Goal: Task Accomplishment & Management: Use online tool/utility

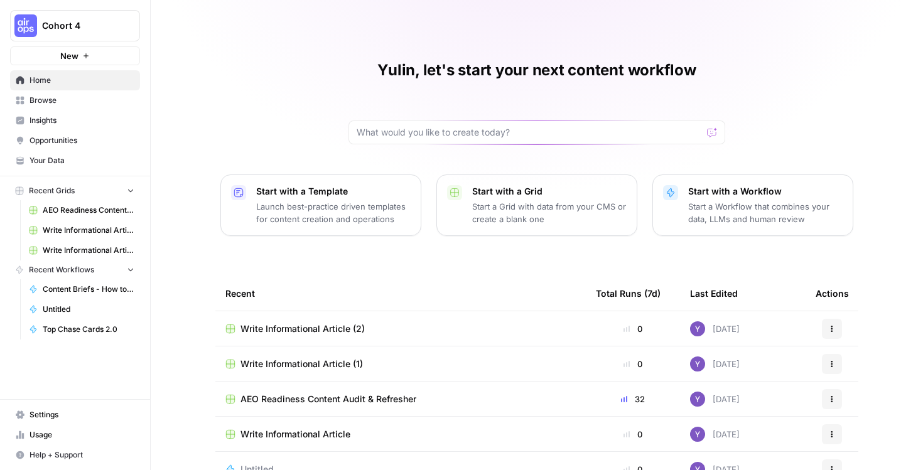
click at [88, 57] on icon "button" at bounding box center [86, 56] width 8 height 8
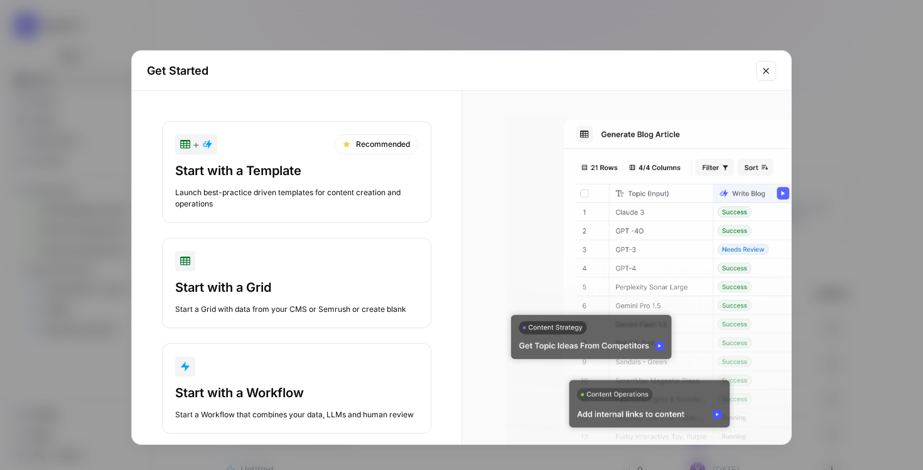
click at [293, 181] on div "Start with a Template Launch best-practice driven templates for content creatio…" at bounding box center [296, 186] width 243 height 48
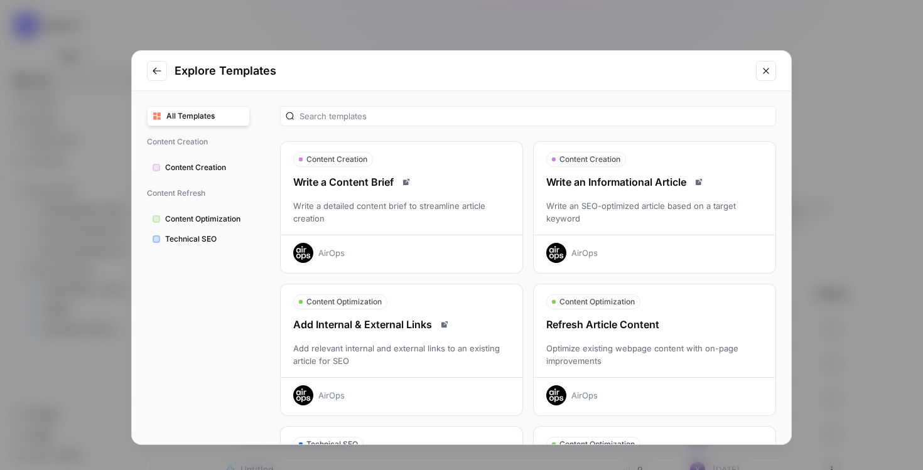
click at [614, 191] on div "Write an Informational Article Write an SEO-optimized article based on a target…" at bounding box center [655, 218] width 242 height 89
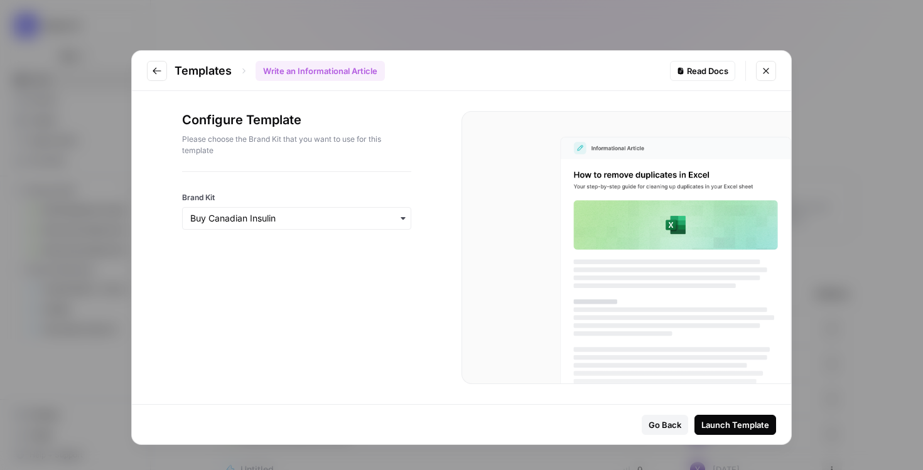
click at [317, 225] on div "button" at bounding box center [296, 218] width 229 height 23
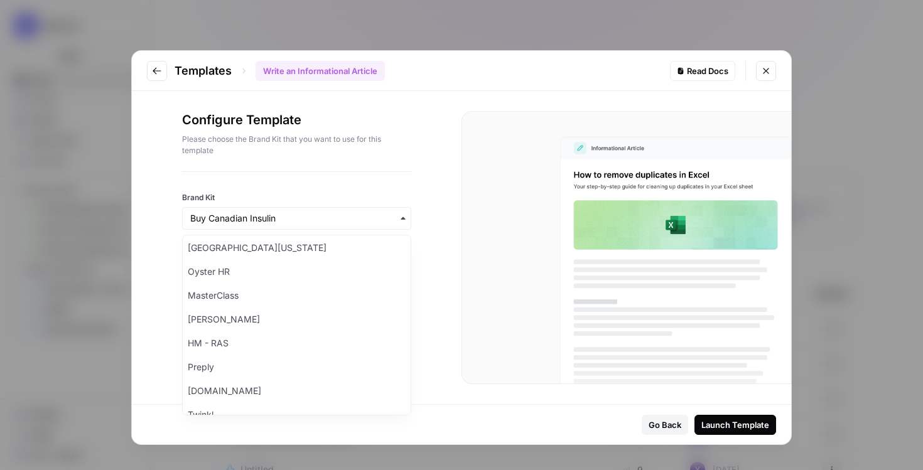
scroll to position [496, 0]
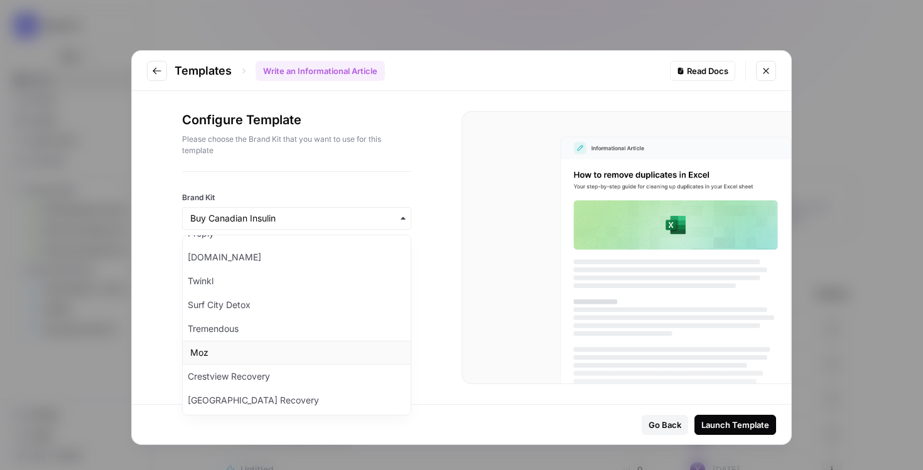
click at [283, 351] on div "Moz" at bounding box center [297, 353] width 228 height 24
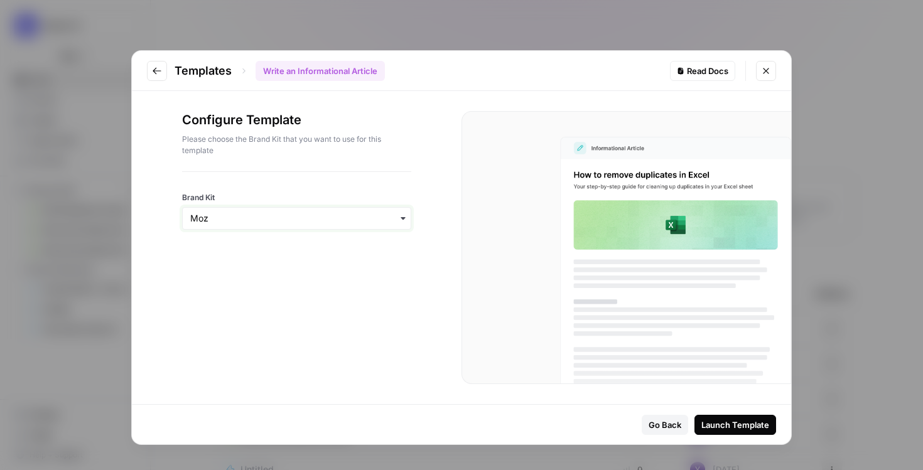
click at [318, 217] on input "Brand Kit" at bounding box center [296, 218] width 213 height 13
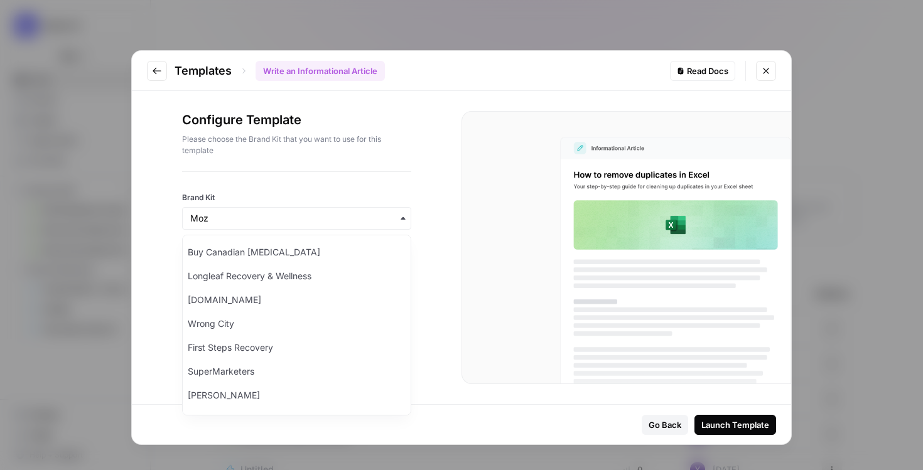
scroll to position [0, 0]
click at [257, 218] on input "Brand Kit" at bounding box center [296, 218] width 213 height 13
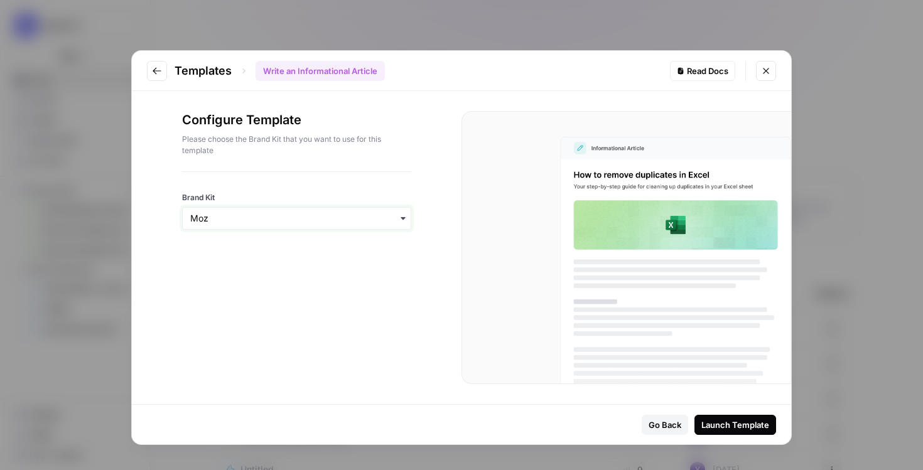
click at [257, 218] on input "Brand Kit" at bounding box center [296, 218] width 213 height 13
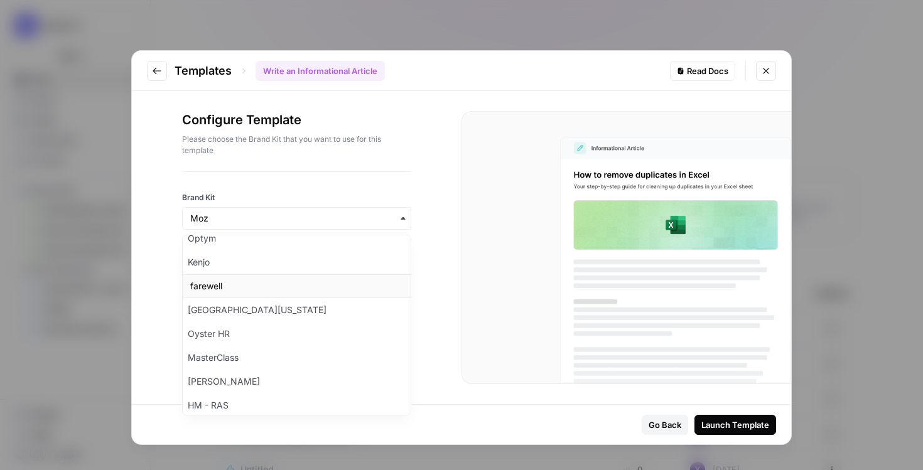
scroll to position [302, 0]
click at [245, 351] on div "MasterClass" at bounding box center [297, 356] width 228 height 24
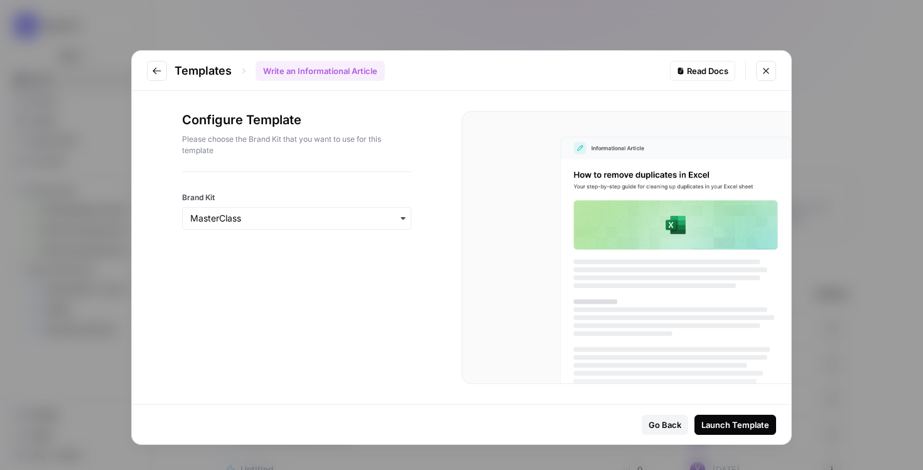
click at [748, 422] on div "Launch Template" at bounding box center [735, 425] width 68 height 13
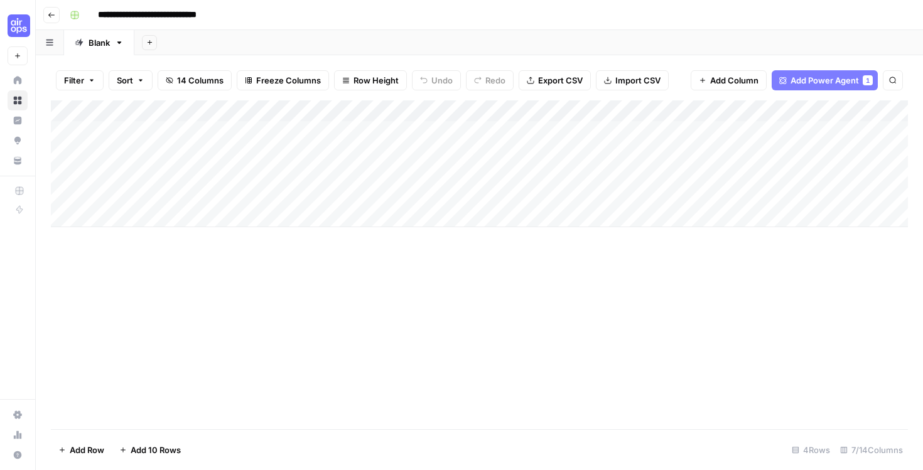
click at [351, 125] on div "Add Column" at bounding box center [479, 163] width 857 height 127
click at [651, 127] on div "Add Column" at bounding box center [479, 163] width 857 height 127
click at [561, 314] on div "Add Column" at bounding box center [479, 264] width 857 height 329
click at [438, 127] on div "Add Column" at bounding box center [479, 163] width 857 height 127
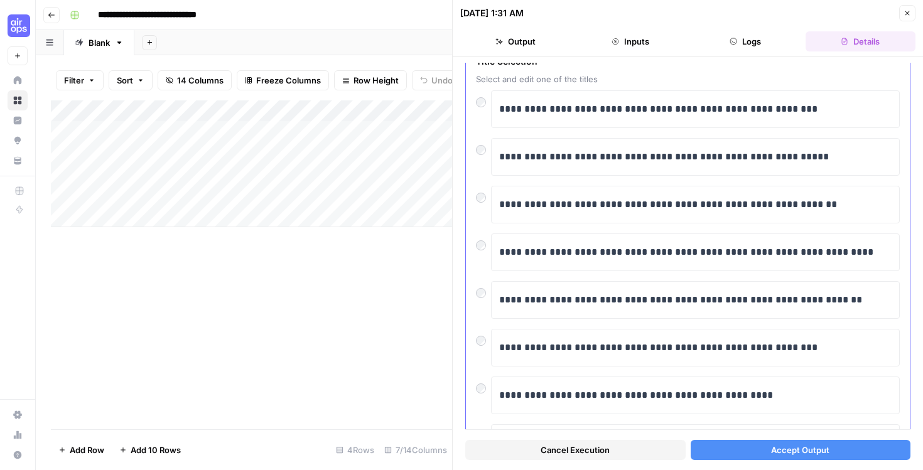
scroll to position [70, 0]
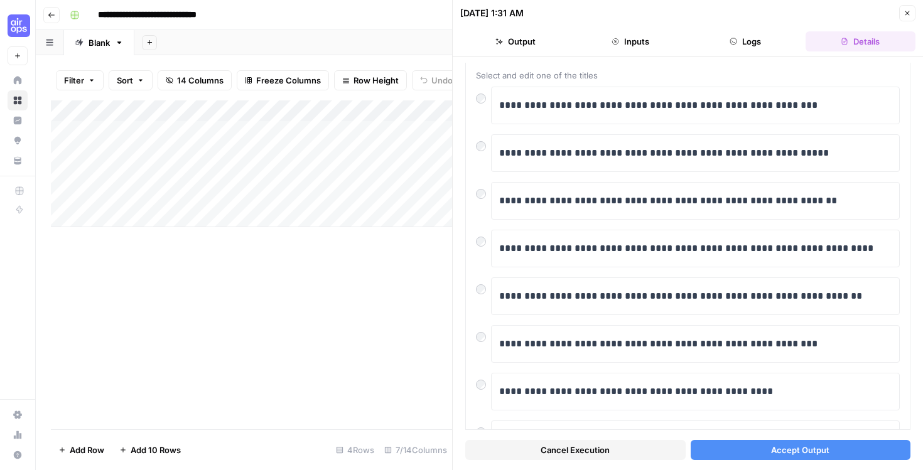
click at [806, 448] on span "Accept Output" at bounding box center [800, 450] width 58 height 13
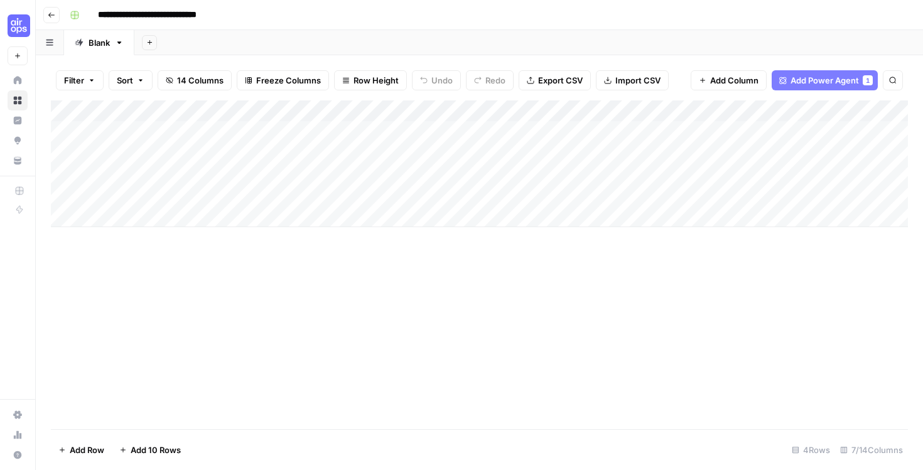
click at [649, 126] on div "Add Column" at bounding box center [479, 163] width 857 height 127
click at [862, 126] on div "Add Column" at bounding box center [479, 163] width 857 height 127
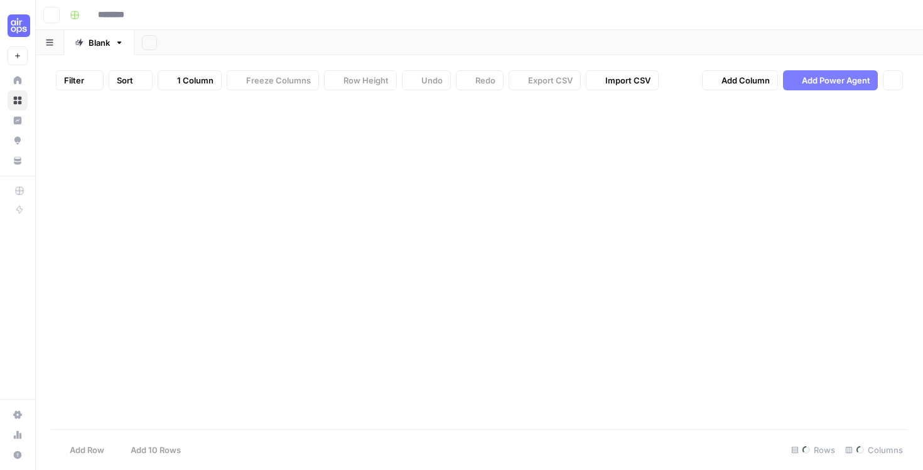
type input "**********"
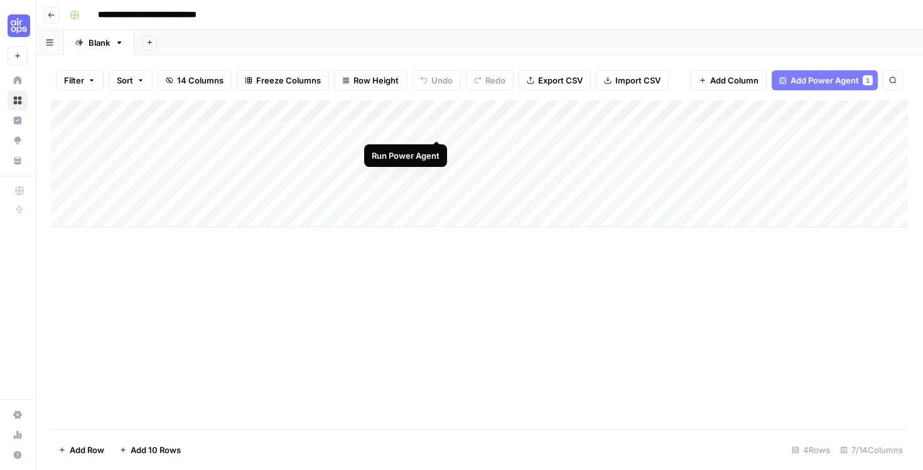
click at [436, 127] on div "Add Column" at bounding box center [479, 163] width 857 height 127
click at [437, 127] on div "Add Column" at bounding box center [479, 163] width 857 height 127
click at [421, 127] on div "Add Column" at bounding box center [479, 163] width 857 height 127
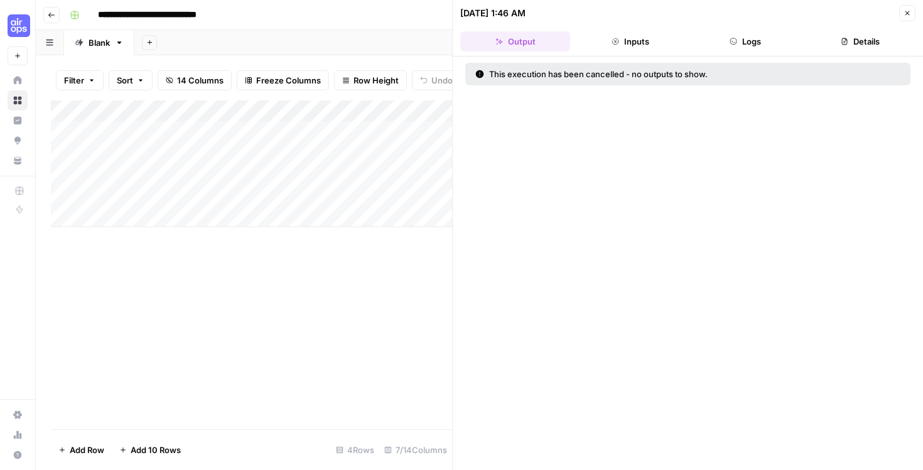
click at [633, 38] on button "Inputs" at bounding box center [630, 41] width 110 height 20
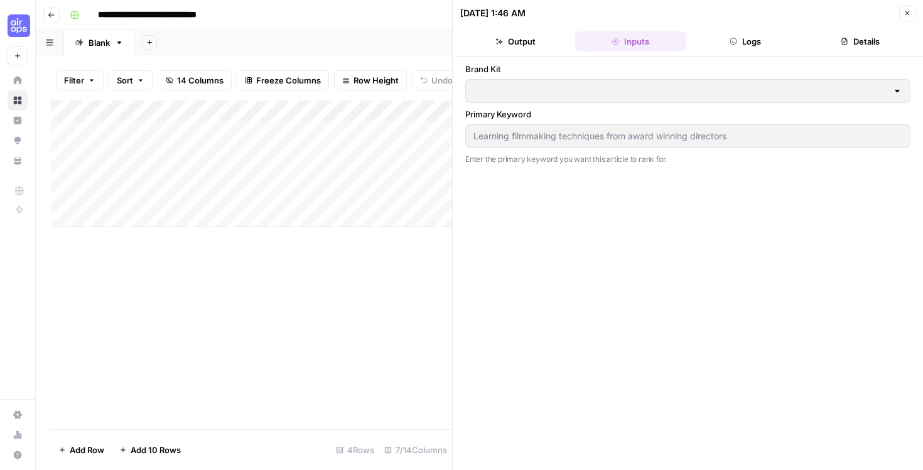
click at [523, 36] on button "Output" at bounding box center [515, 41] width 110 height 20
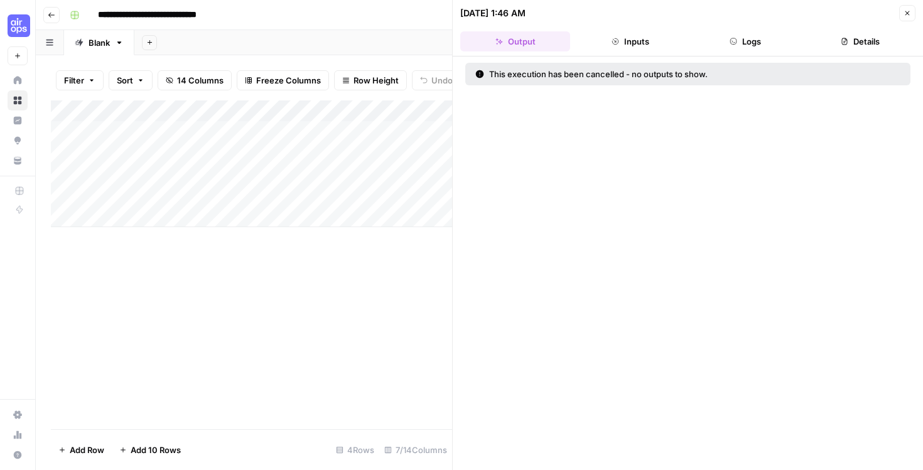
click at [866, 43] on button "Details" at bounding box center [860, 41] width 110 height 20
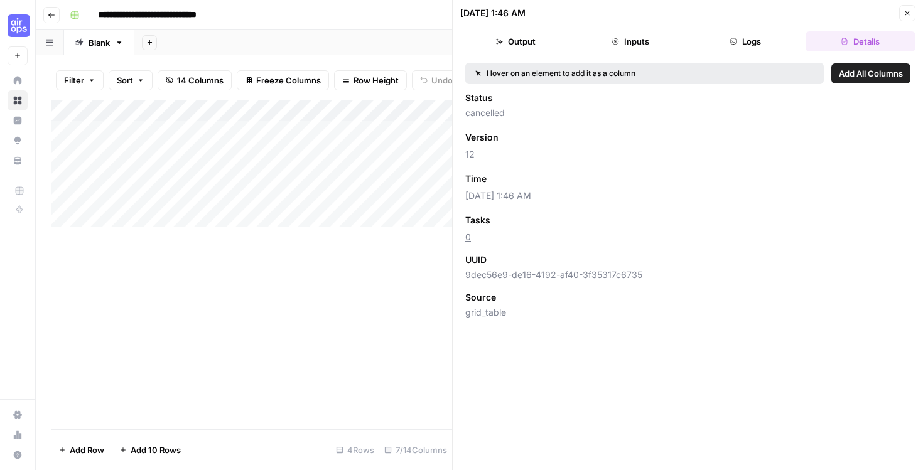
click at [332, 261] on div "Add Column" at bounding box center [251, 264] width 401 height 329
click at [908, 13] on icon "button" at bounding box center [907, 13] width 8 height 8
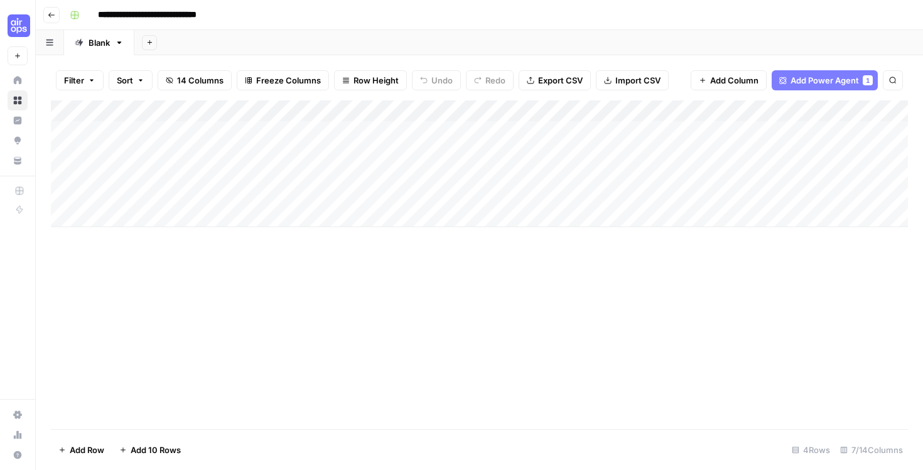
click at [665, 126] on div "Add Column" at bounding box center [479, 163] width 857 height 127
click at [646, 127] on div "Add Column" at bounding box center [479, 163] width 857 height 127
click at [646, 127] on div at bounding box center [650, 127] width 179 height 23
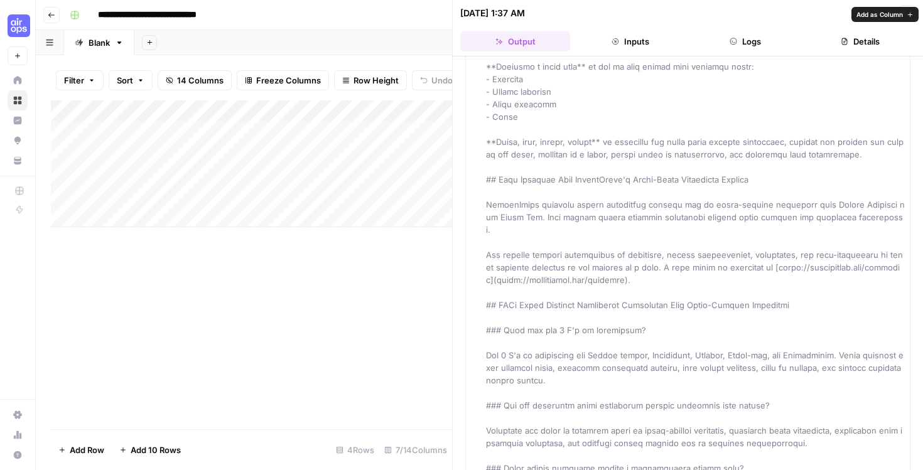
scroll to position [1934, 0]
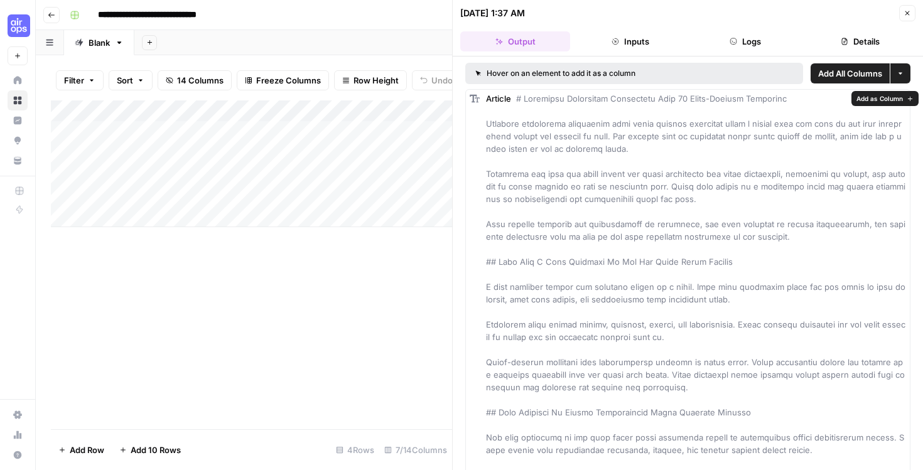
scroll to position [0, 0]
click at [677, 73] on div "Hover on an element to add it as a column" at bounding box center [594, 73] width 239 height 11
click at [865, 69] on span "Add All Columns" at bounding box center [850, 73] width 64 height 13
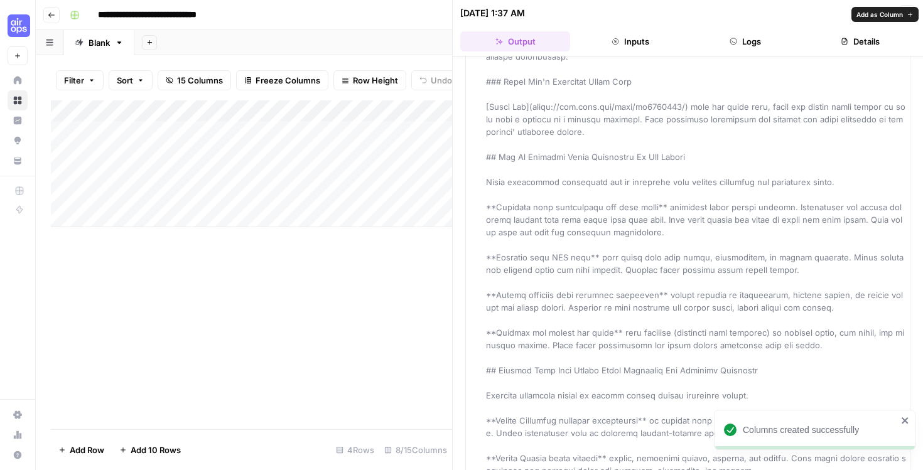
scroll to position [1168, 0]
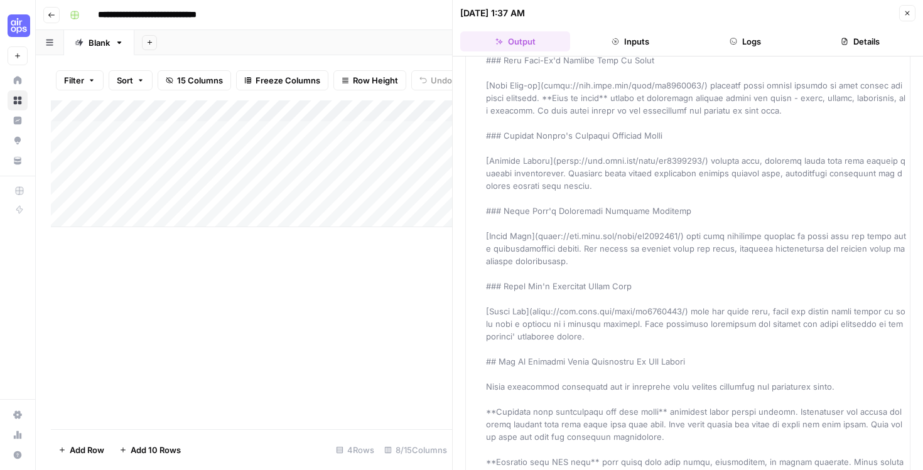
click at [913, 13] on button "Close" at bounding box center [907, 13] width 16 height 16
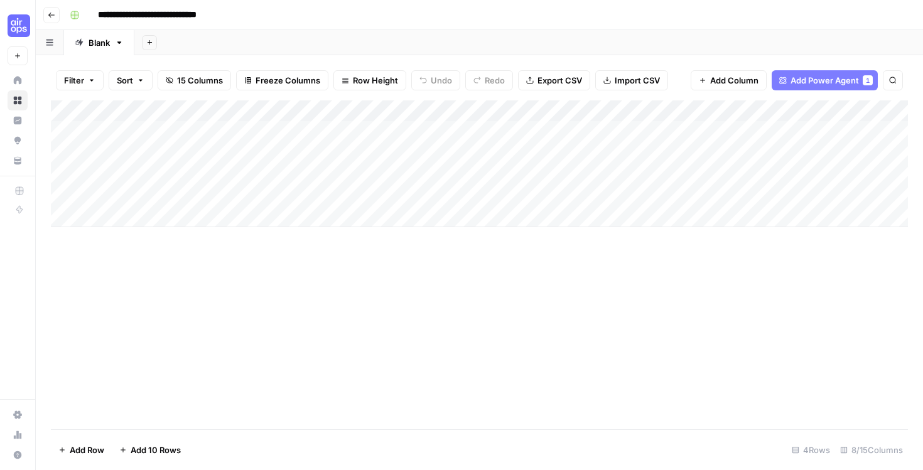
click at [591, 124] on div "Add Column" at bounding box center [479, 163] width 857 height 127
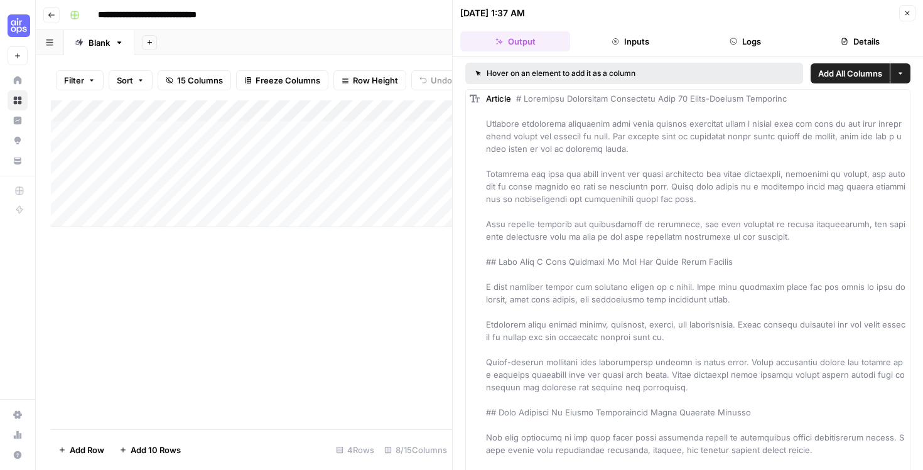
click at [855, 33] on button "Details" at bounding box center [860, 41] width 110 height 20
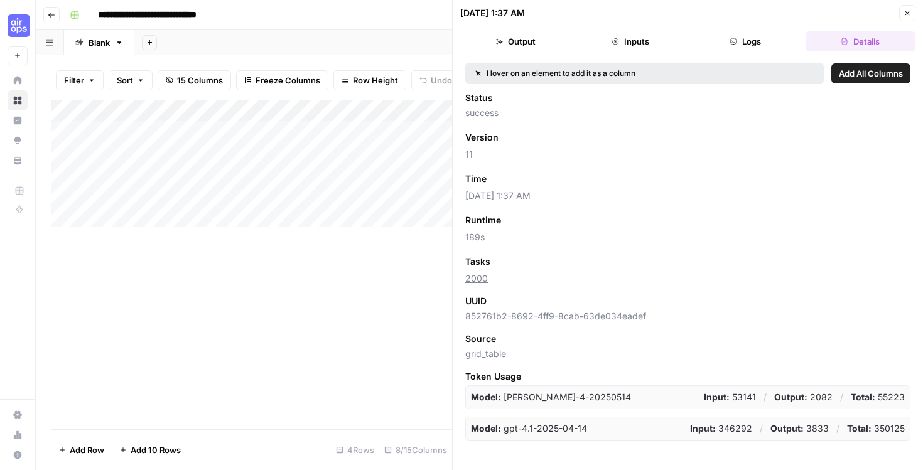
click at [312, 292] on div "Add Column" at bounding box center [251, 264] width 401 height 329
click at [904, 14] on icon "button" at bounding box center [907, 13] width 8 height 8
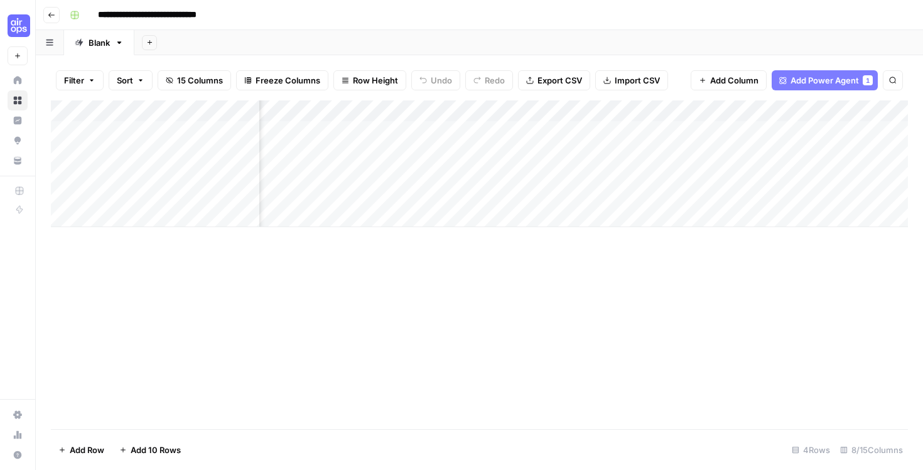
scroll to position [0, 146]
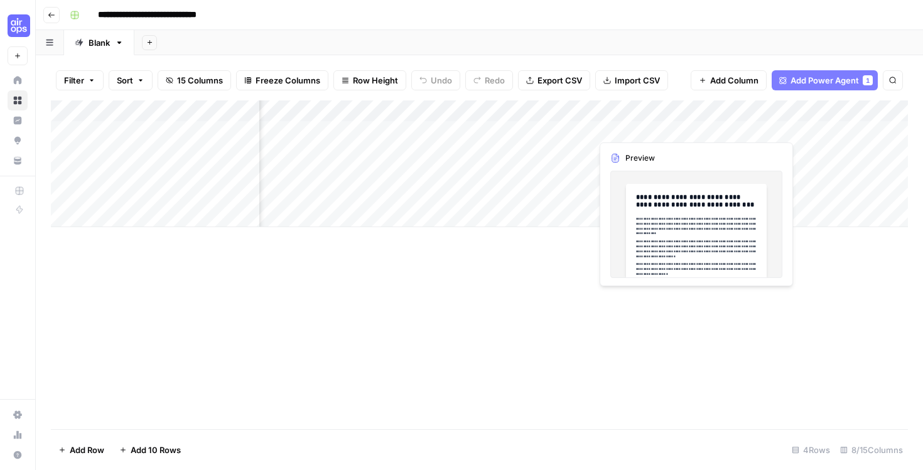
click at [657, 124] on div "Add Column" at bounding box center [479, 163] width 857 height 127
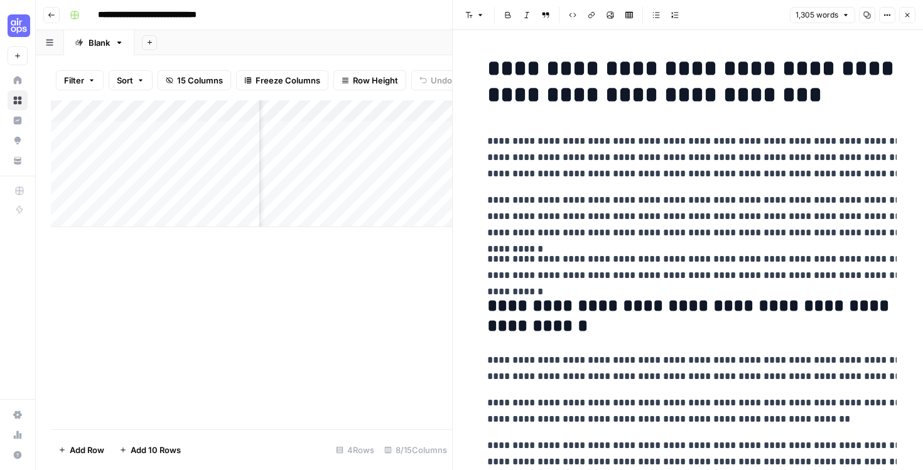
click at [818, 20] on span "1,305 words" at bounding box center [816, 14] width 43 height 11
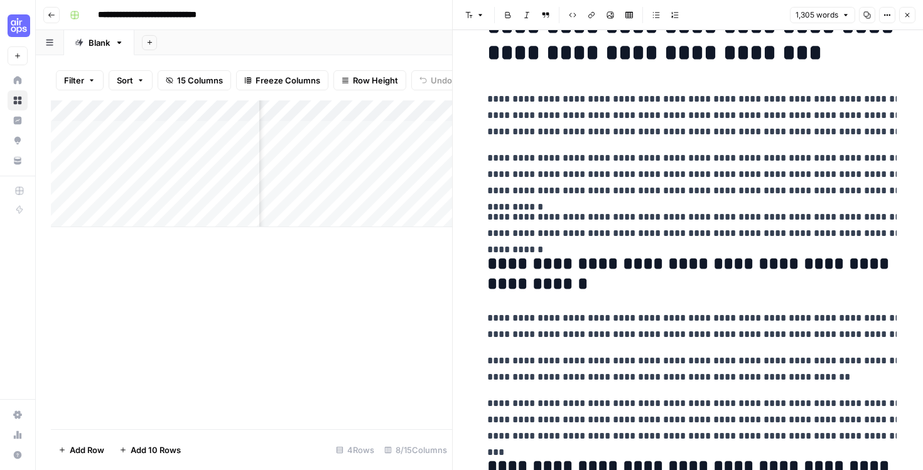
scroll to position [43, 0]
click at [819, 190] on p "**********" at bounding box center [704, 173] width 435 height 49
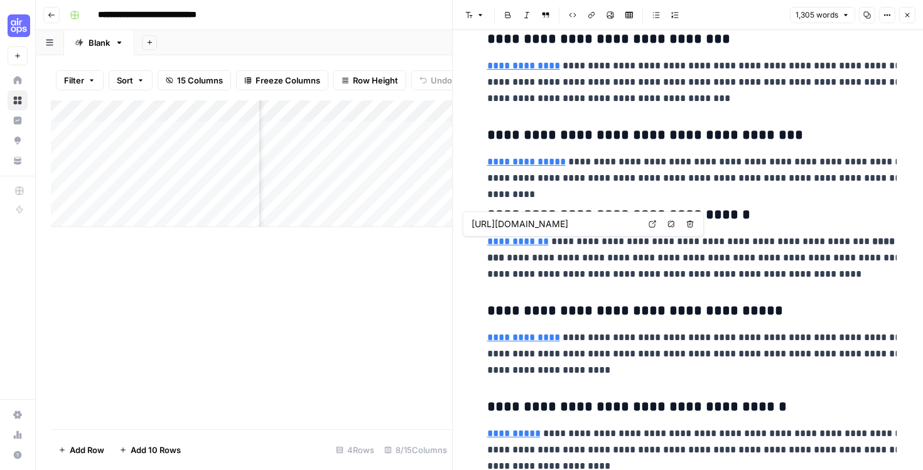
scroll to position [1344, 0]
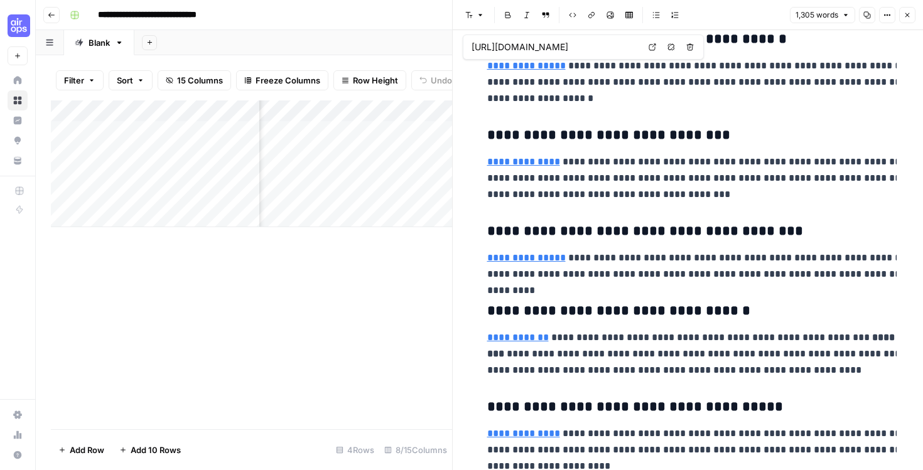
type input "[URL][DOMAIN_NAME]"
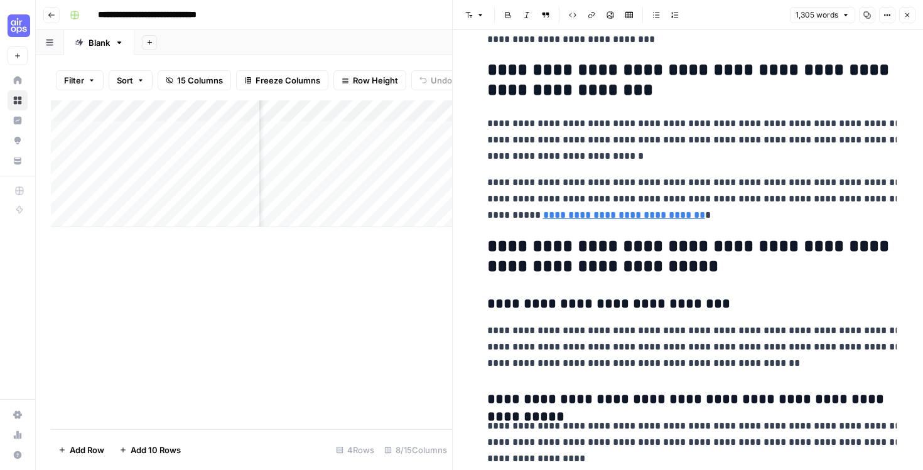
scroll to position [2794, 0]
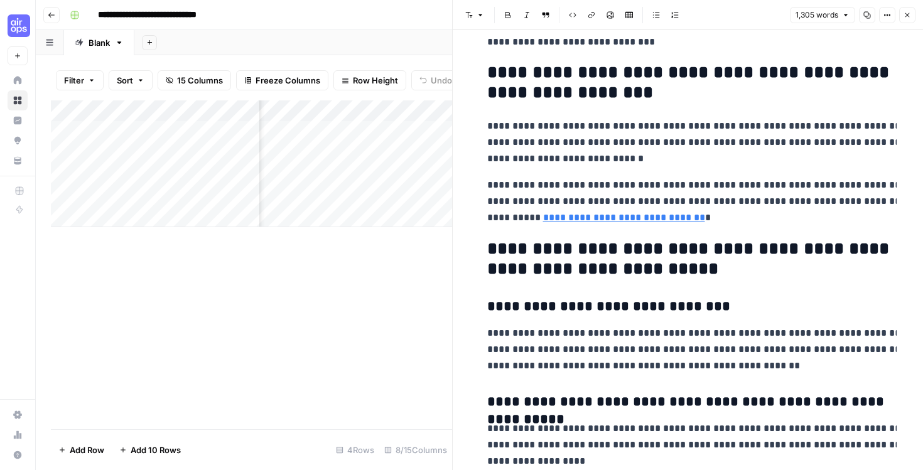
click at [657, 213] on p "**********" at bounding box center [704, 201] width 435 height 49
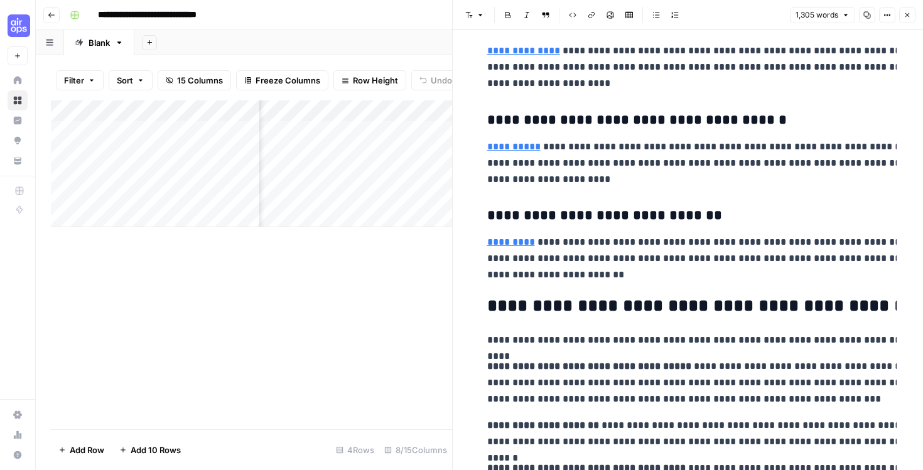
scroll to position [1711, 0]
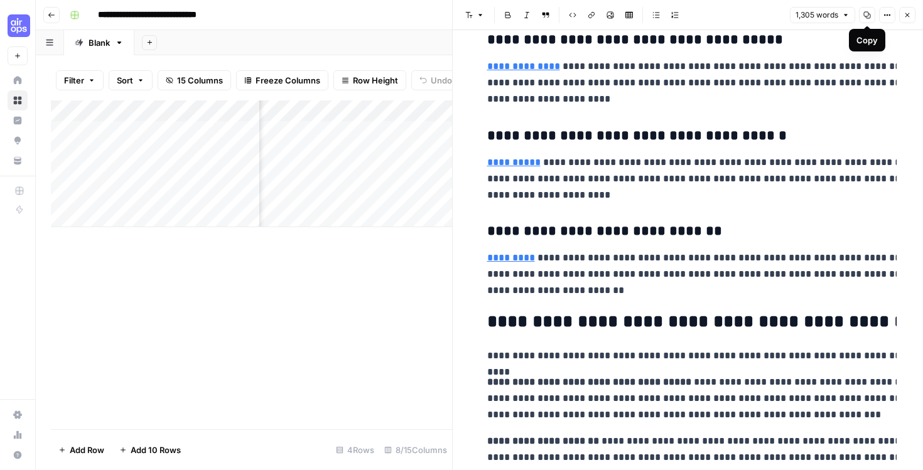
click at [889, 16] on icon "button" at bounding box center [887, 15] width 8 height 8
click at [663, 48] on h3 "**********" at bounding box center [704, 39] width 435 height 17
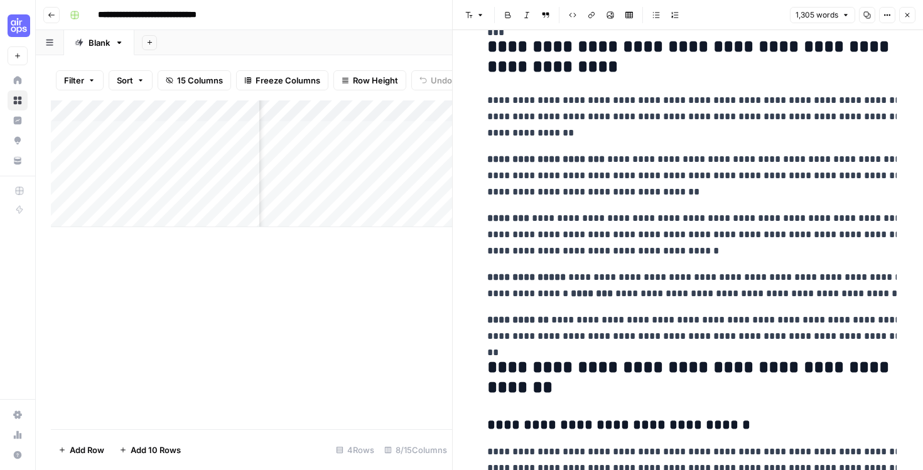
scroll to position [90, 0]
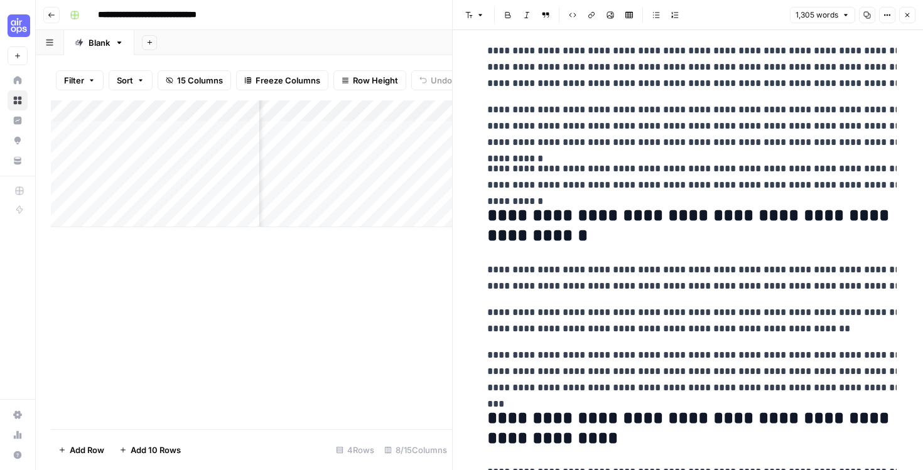
click at [366, 291] on div "Add Column" at bounding box center [251, 264] width 401 height 329
click at [906, 16] on icon "button" at bounding box center [907, 15] width 8 height 8
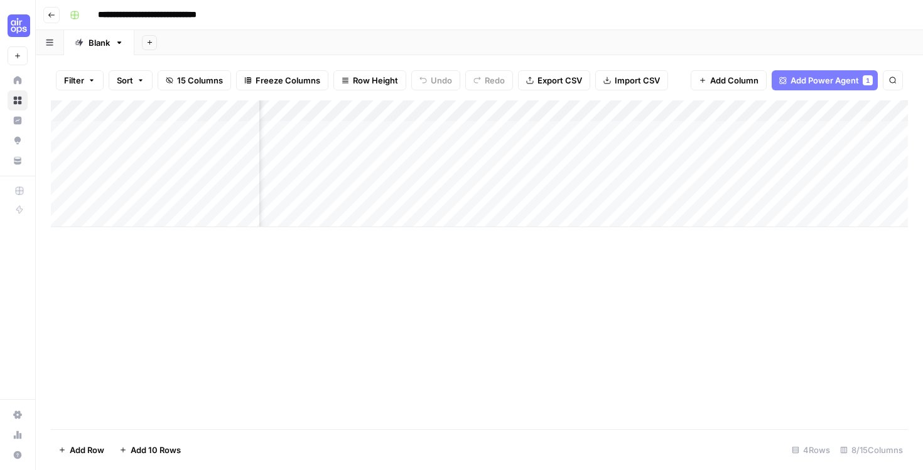
scroll to position [0, 359]
click at [689, 129] on div "Add Column" at bounding box center [479, 163] width 857 height 127
click at [775, 126] on div "Add Column" at bounding box center [479, 163] width 857 height 127
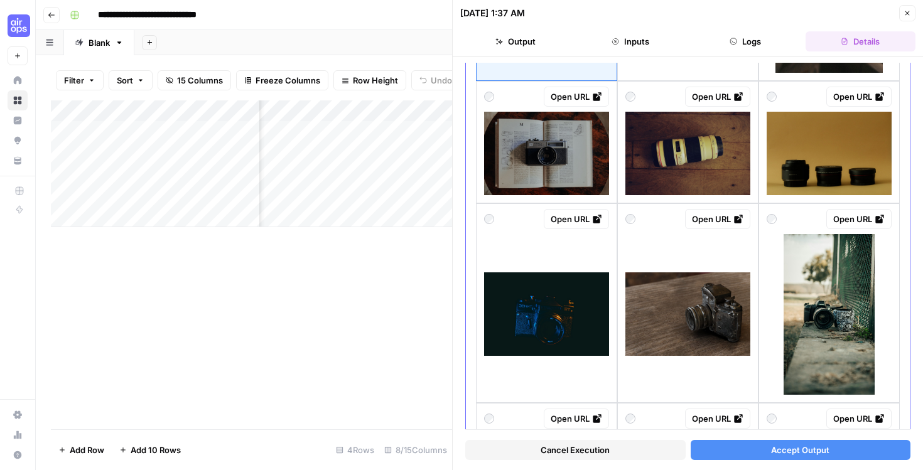
scroll to position [265, 0]
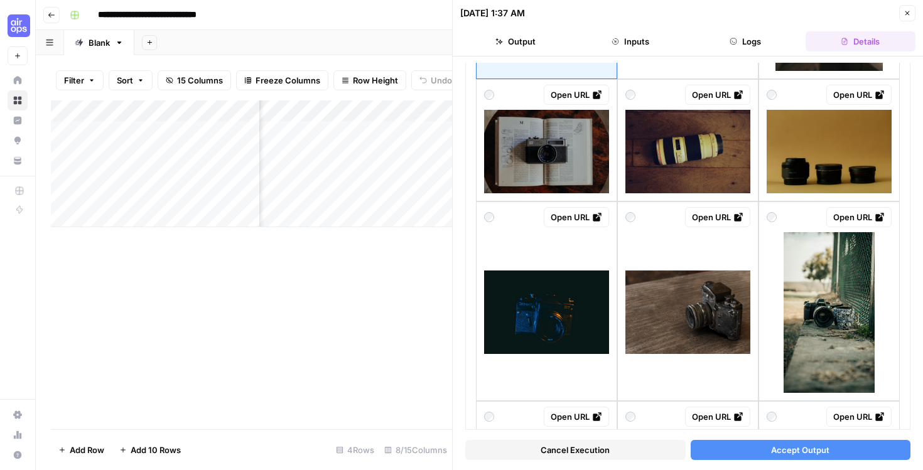
click at [795, 453] on span "Accept Output" at bounding box center [800, 450] width 58 height 13
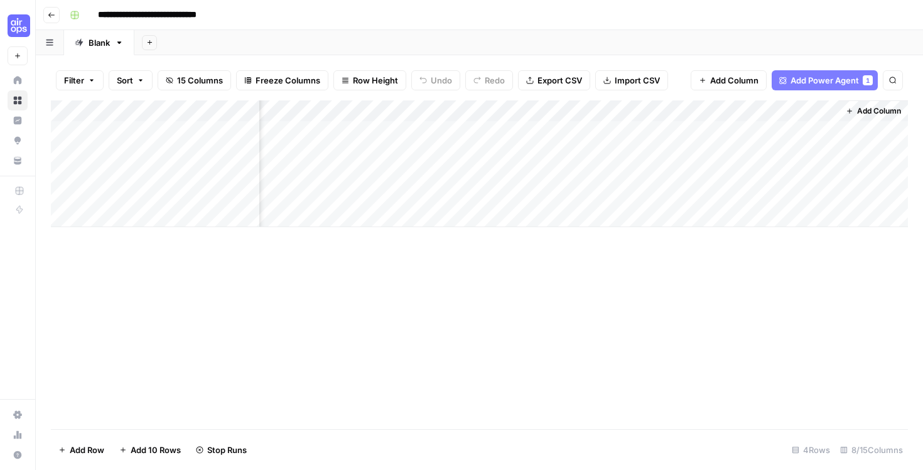
scroll to position [0, 417]
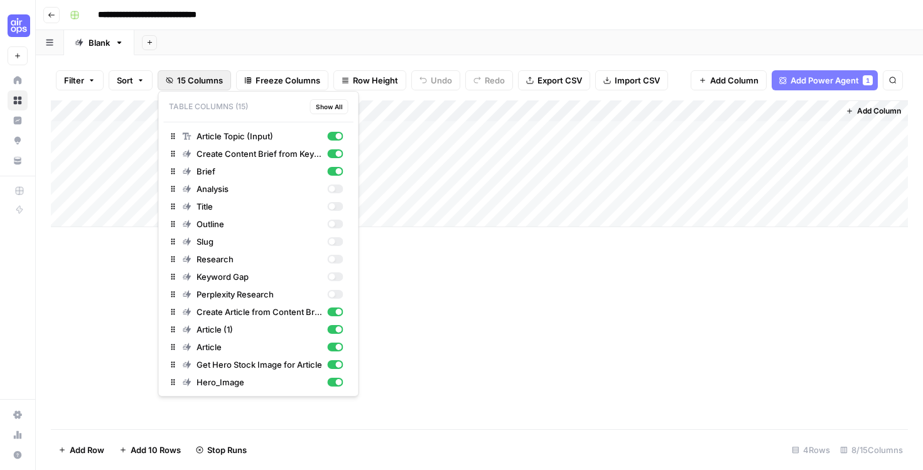
click at [190, 77] on span "15 Columns" at bounding box center [200, 80] width 46 height 13
click at [623, 306] on div "Add Column" at bounding box center [479, 264] width 857 height 329
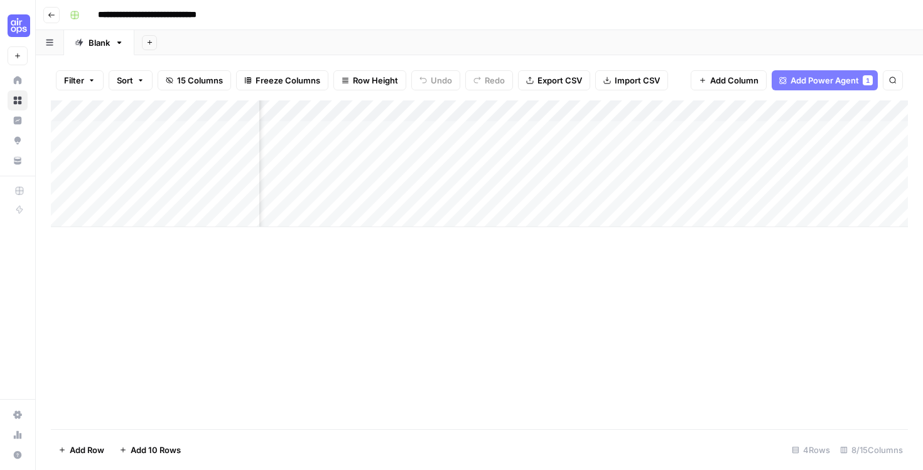
scroll to position [0, 305]
click at [648, 126] on div "Add Column" at bounding box center [479, 163] width 857 height 127
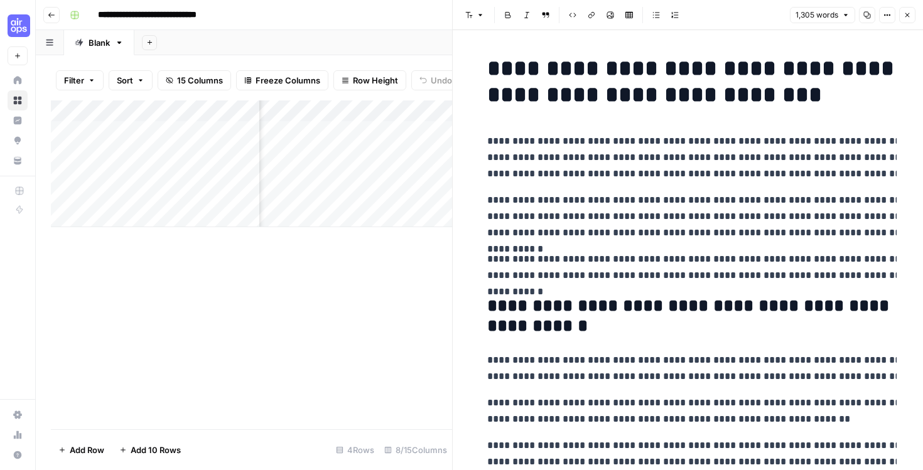
scroll to position [77, 0]
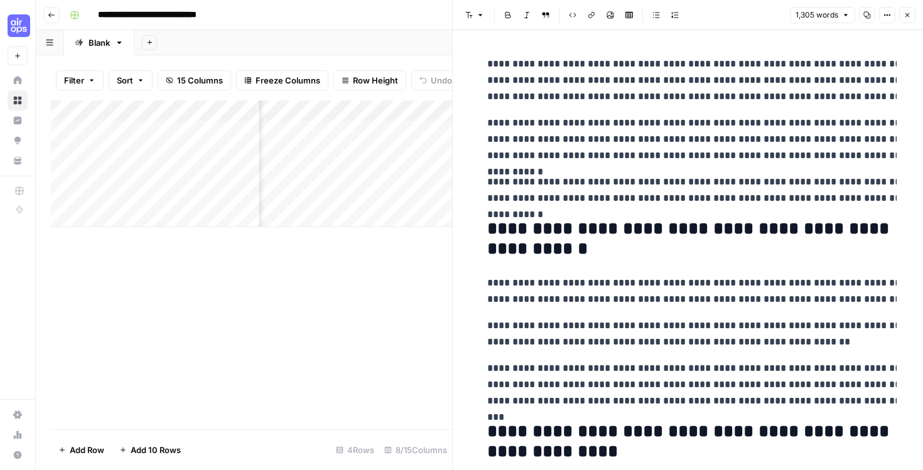
click at [377, 269] on div "Add Column" at bounding box center [251, 264] width 401 height 329
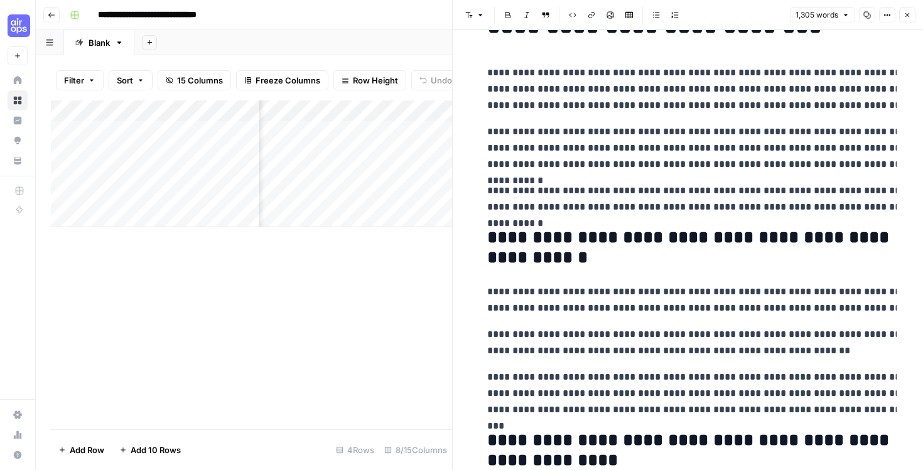
scroll to position [82, 0]
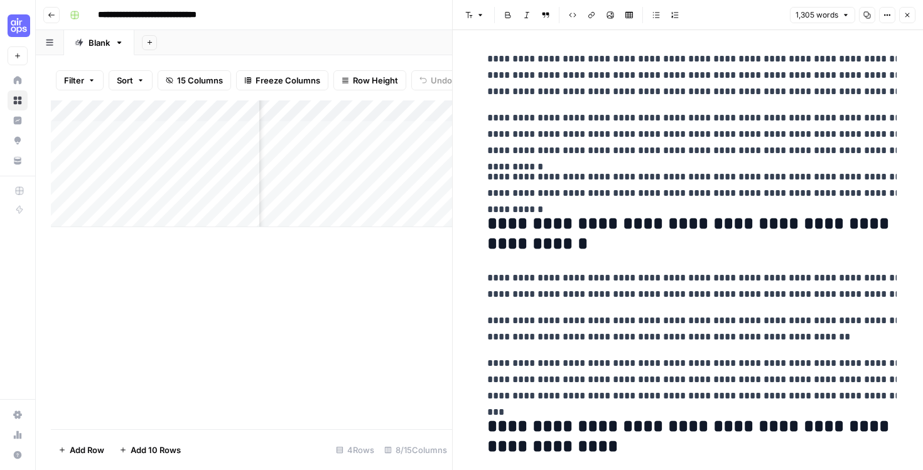
click at [372, 286] on div "Add Column" at bounding box center [251, 264] width 401 height 329
click at [903, 21] on button "Close" at bounding box center [907, 15] width 16 height 16
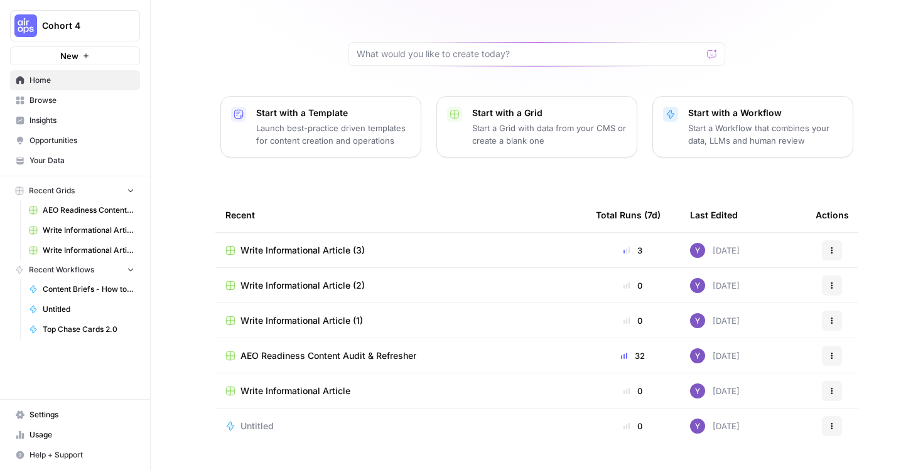
scroll to position [80, 0]
click at [89, 53] on icon "button" at bounding box center [86, 56] width 8 height 8
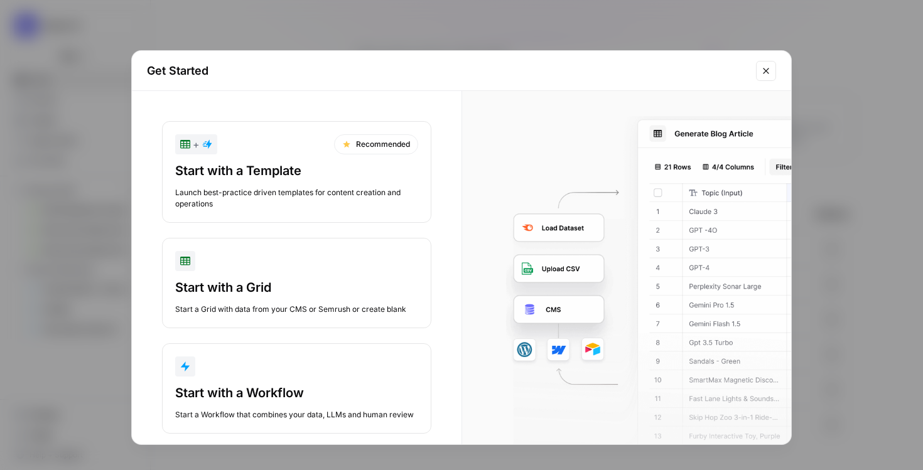
click at [314, 291] on div "Start with a Grid" at bounding box center [296, 288] width 243 height 18
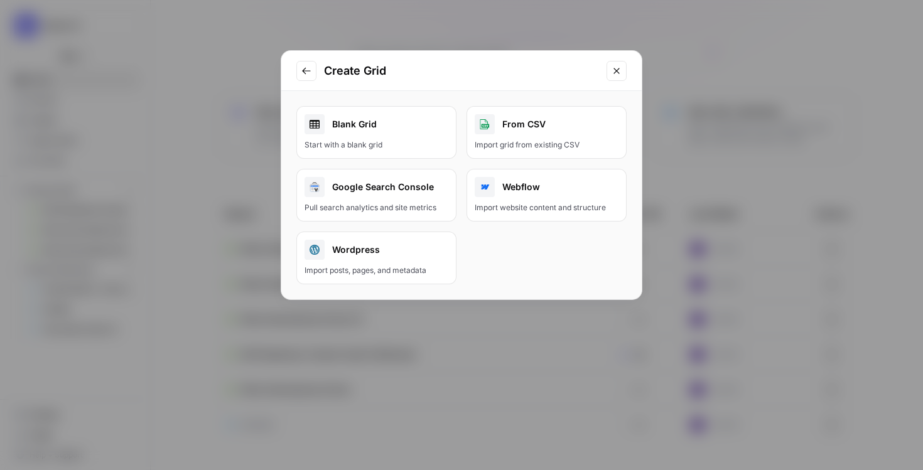
click at [310, 72] on icon "Go to previous step" at bounding box center [306, 71] width 10 height 10
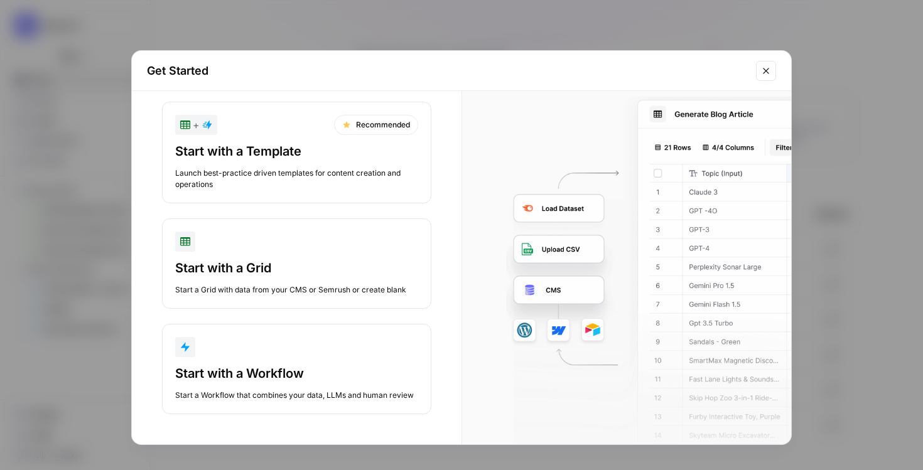
scroll to position [19, 0]
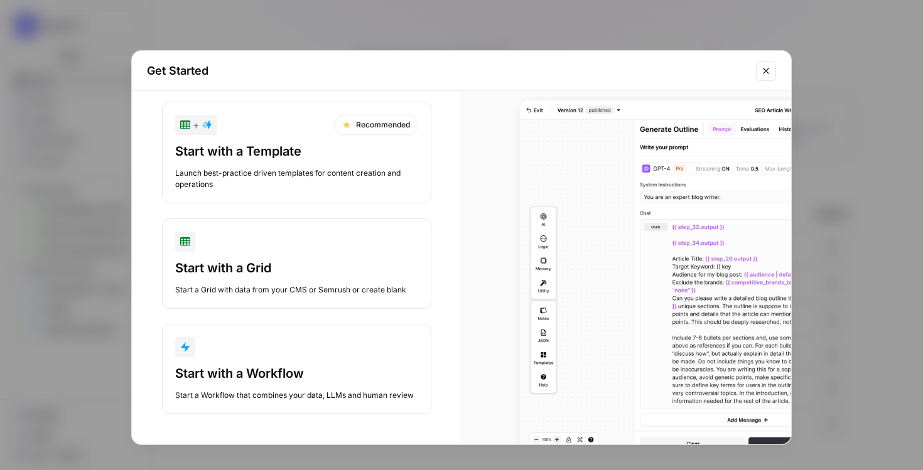
click at [348, 369] on div "Start with a Workflow" at bounding box center [296, 374] width 243 height 18
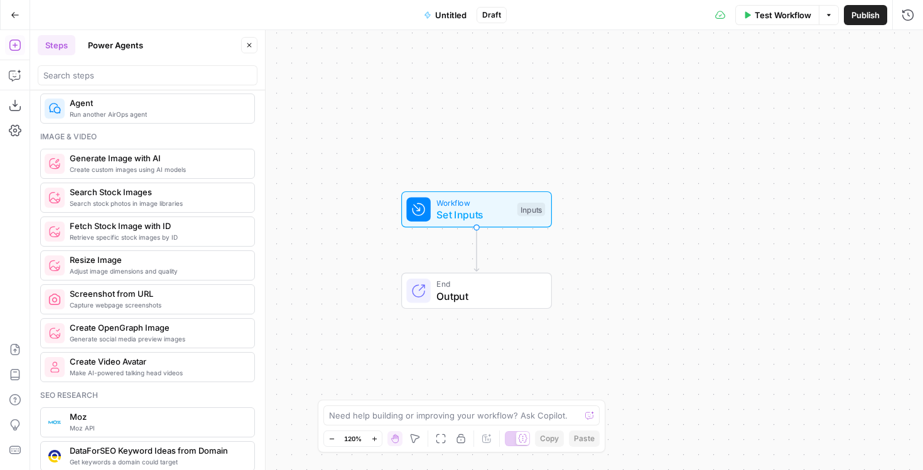
scroll to position [808, 0]
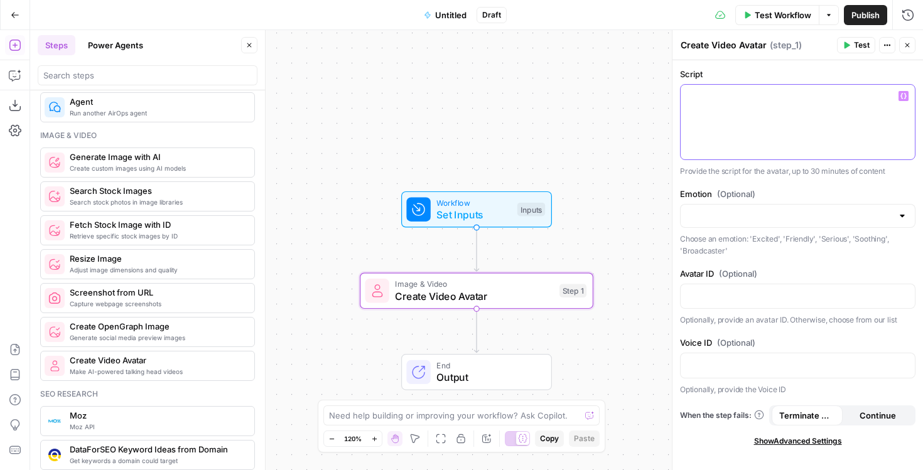
click at [761, 125] on div at bounding box center [797, 122] width 234 height 75
click at [133, 51] on button "Power Agents" at bounding box center [115, 45] width 70 height 20
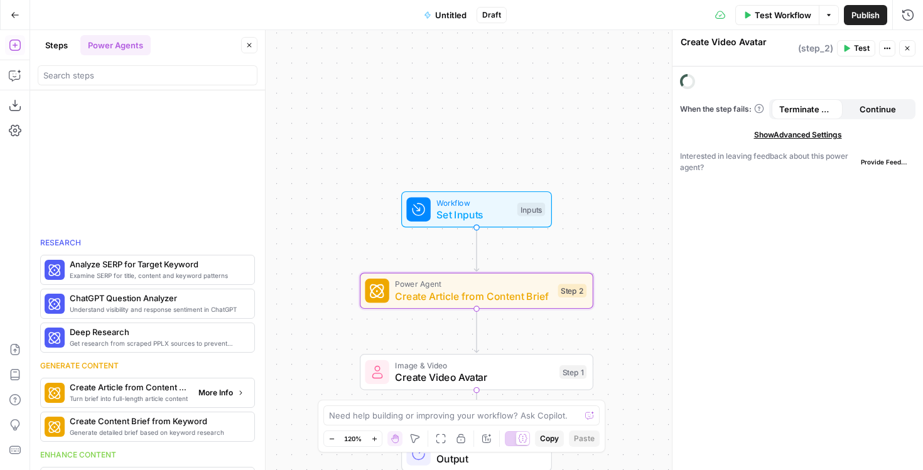
type textarea "Create Article from Content Brief"
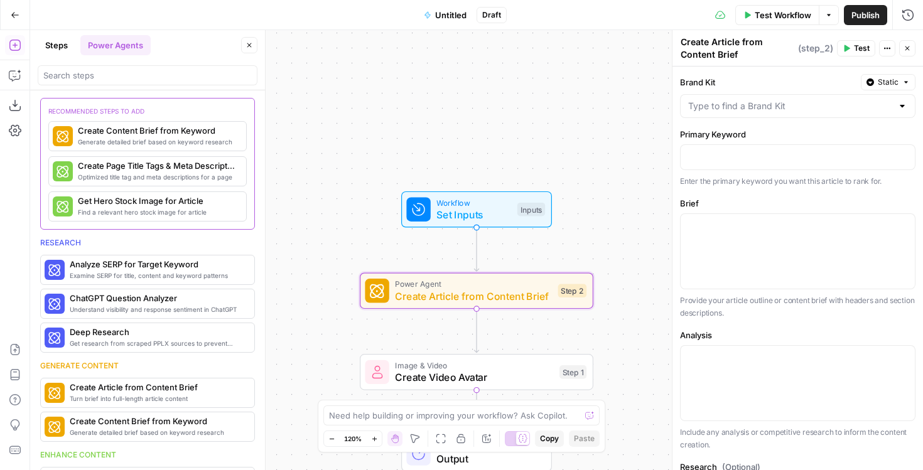
click at [602, 175] on div "Workflow Set Inputs Inputs Power Agent Create Article from Content Brief Step 2…" at bounding box center [476, 250] width 893 height 440
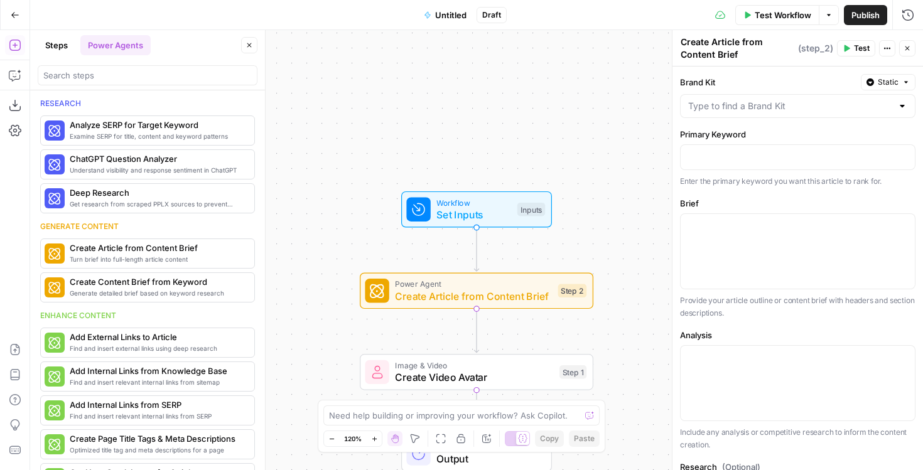
click at [21, 13] on button "Go Back" at bounding box center [15, 15] width 23 height 23
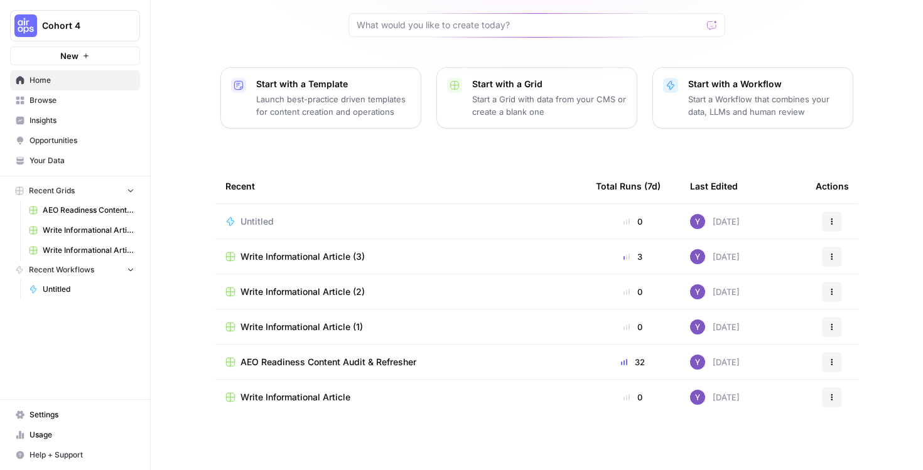
scroll to position [107, 0]
click at [308, 104] on p "Launch best-practice driven templates for content creation and operations" at bounding box center [333, 105] width 154 height 25
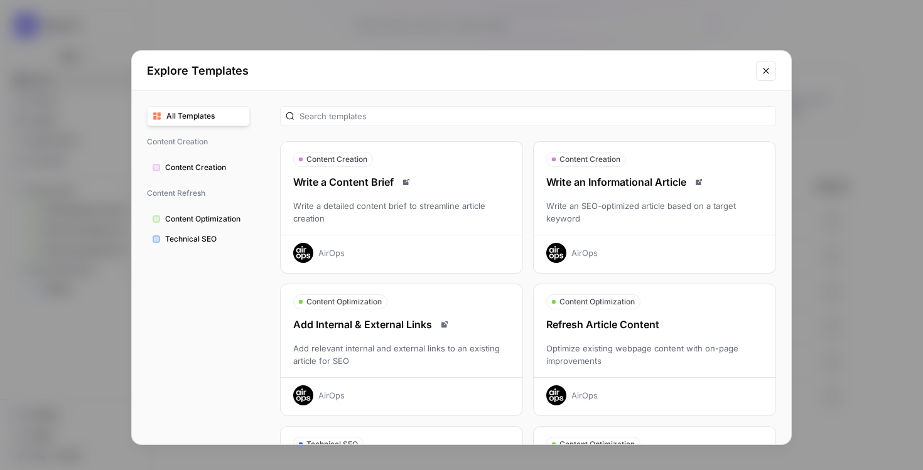
click at [306, 32] on div "Explore Templates All Templates Content Creation Content Creation Content Refre…" at bounding box center [461, 235] width 923 height 470
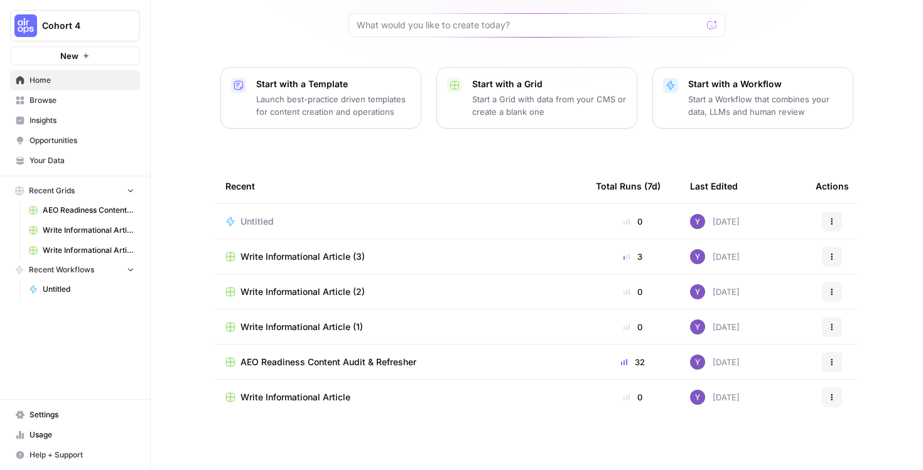
click at [304, 100] on p "Launch best-practice driven templates for content creation and operations" at bounding box center [333, 105] width 154 height 25
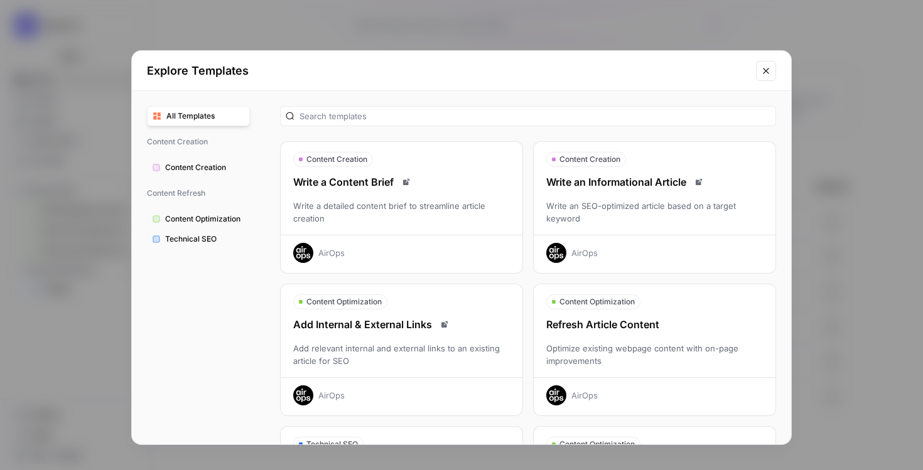
scroll to position [0, 0]
click at [621, 188] on div "Write an Informational Article" at bounding box center [655, 181] width 242 height 15
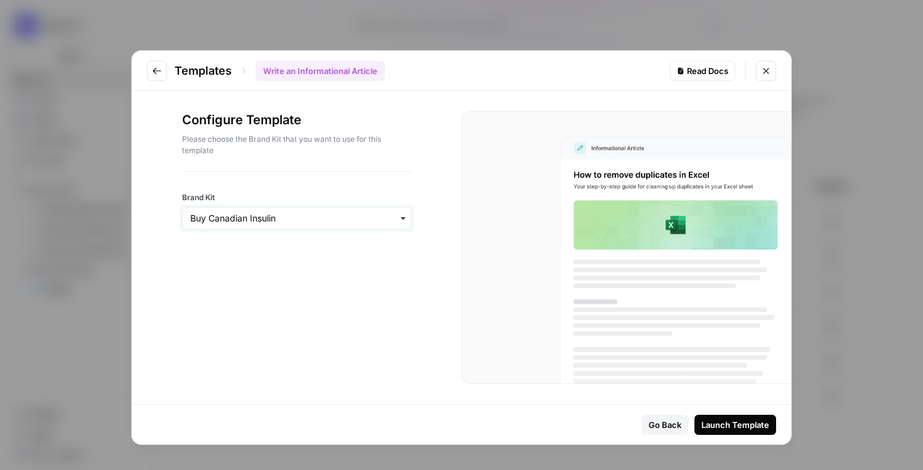
click at [263, 215] on input "Brand Kit" at bounding box center [296, 218] width 213 height 13
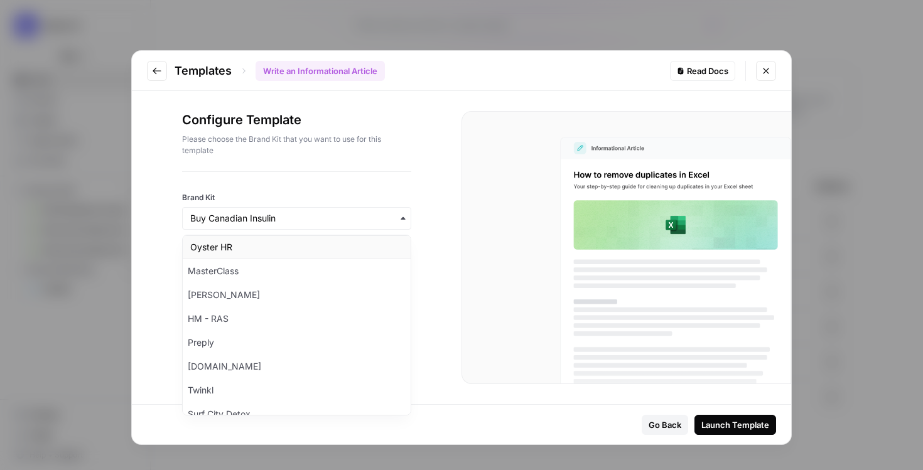
scroll to position [387, 0]
click at [241, 270] on div "MasterClass" at bounding box center [297, 271] width 228 height 24
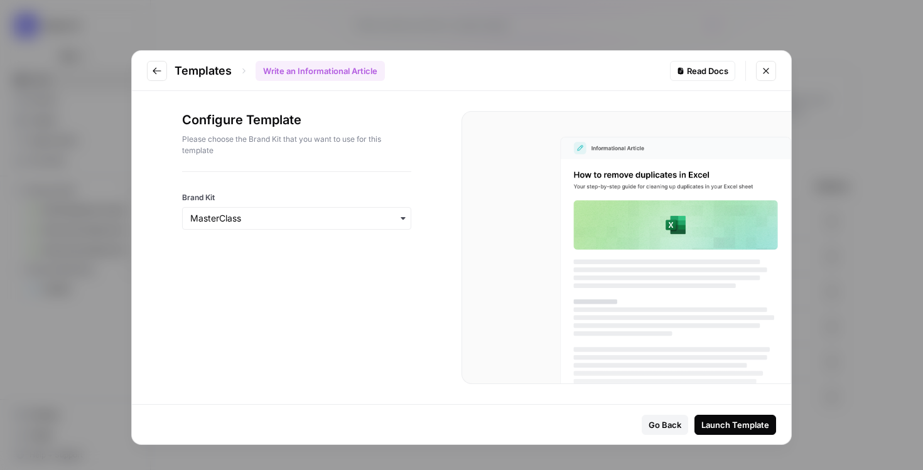
click at [753, 424] on div "Launch Template" at bounding box center [735, 425] width 68 height 13
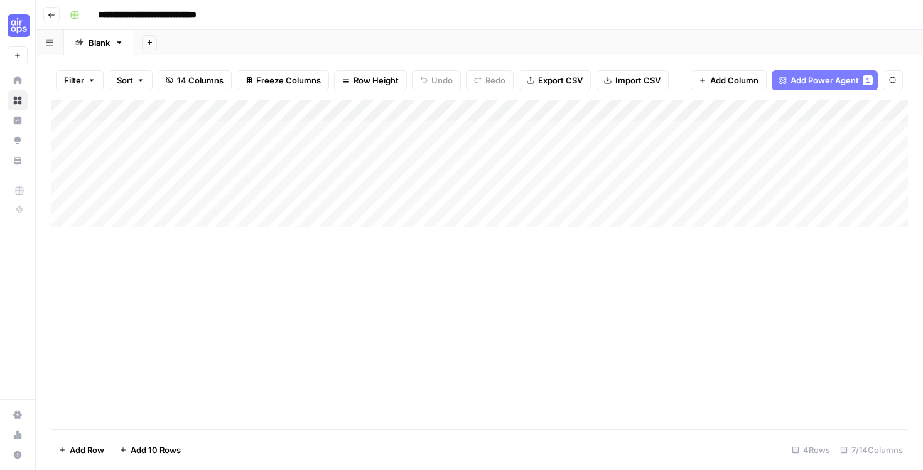
click at [145, 213] on div "Add Column" at bounding box center [479, 163] width 857 height 127
click at [195, 310] on div "Add Column" at bounding box center [479, 264] width 857 height 329
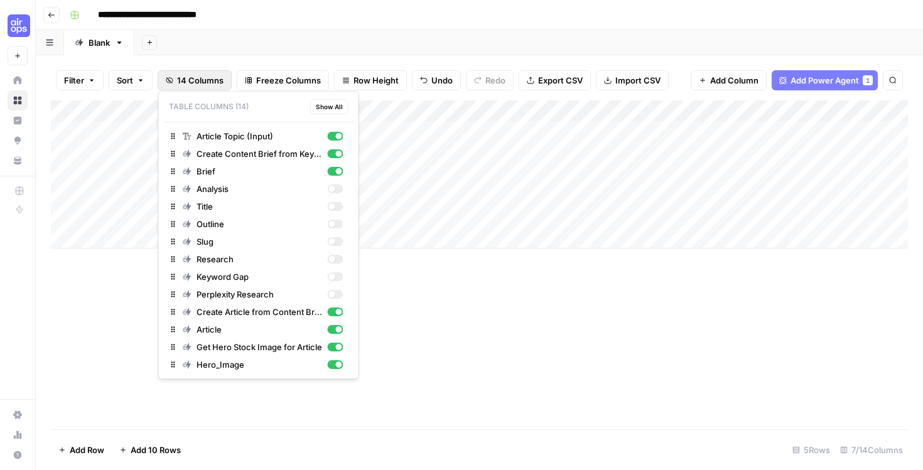
click at [191, 77] on span "14 Columns" at bounding box center [200, 80] width 46 height 13
click at [637, 304] on div "Add Column" at bounding box center [479, 264] width 857 height 329
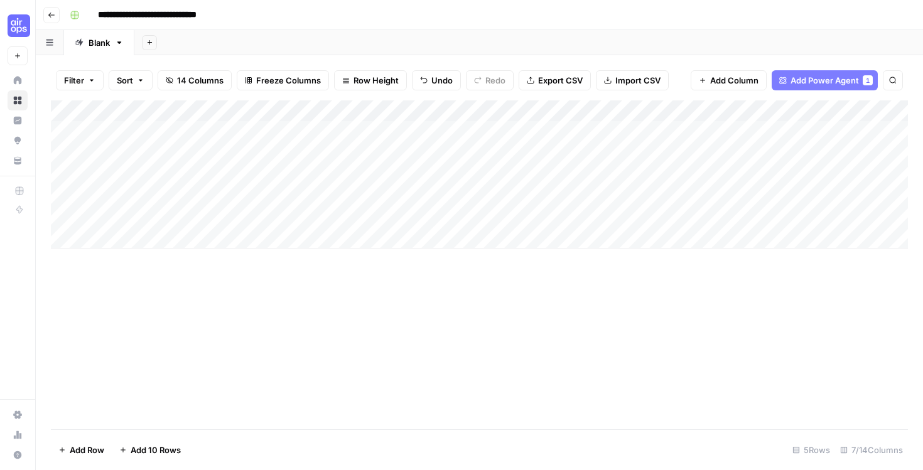
click at [355, 128] on div "Add Column" at bounding box center [479, 174] width 857 height 148
click at [437, 127] on div "Add Column" at bounding box center [479, 174] width 857 height 148
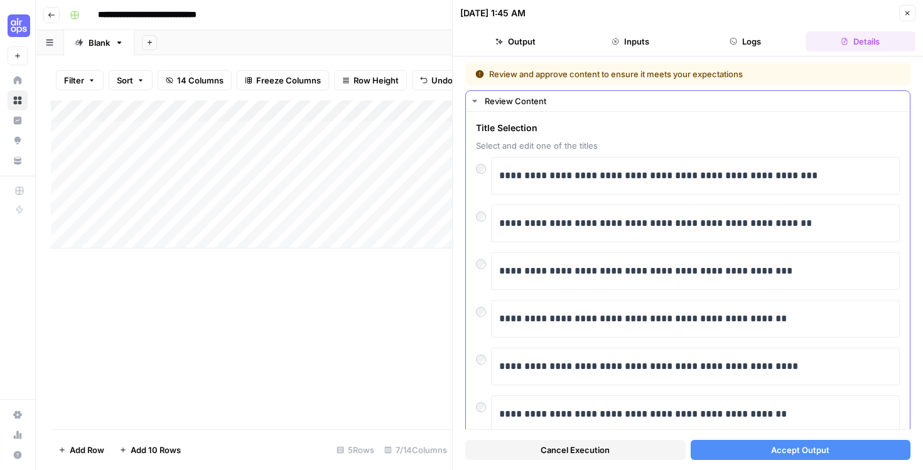
click at [476, 102] on icon "button" at bounding box center [474, 101] width 10 height 10
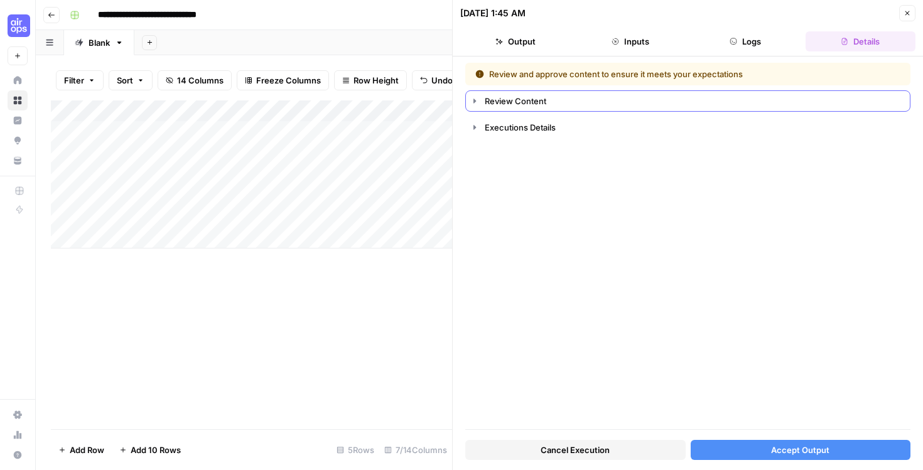
click at [476, 102] on icon "button" at bounding box center [474, 101] width 10 height 10
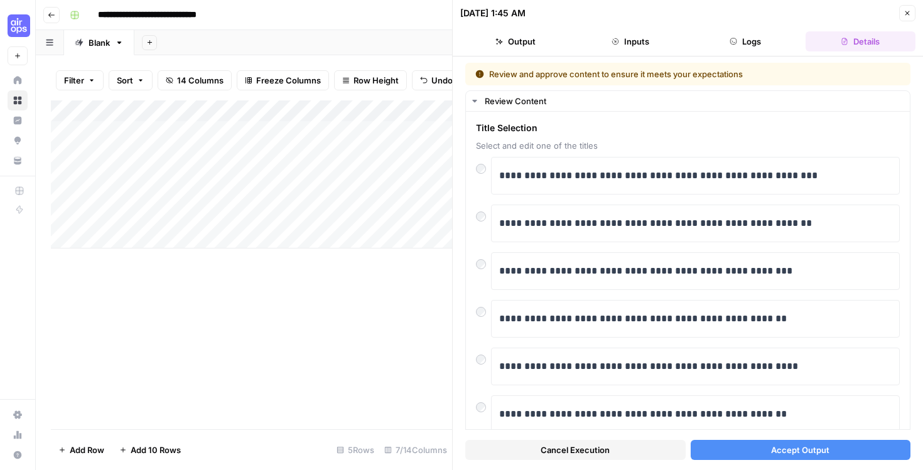
click at [821, 453] on span "Accept Output" at bounding box center [800, 450] width 58 height 13
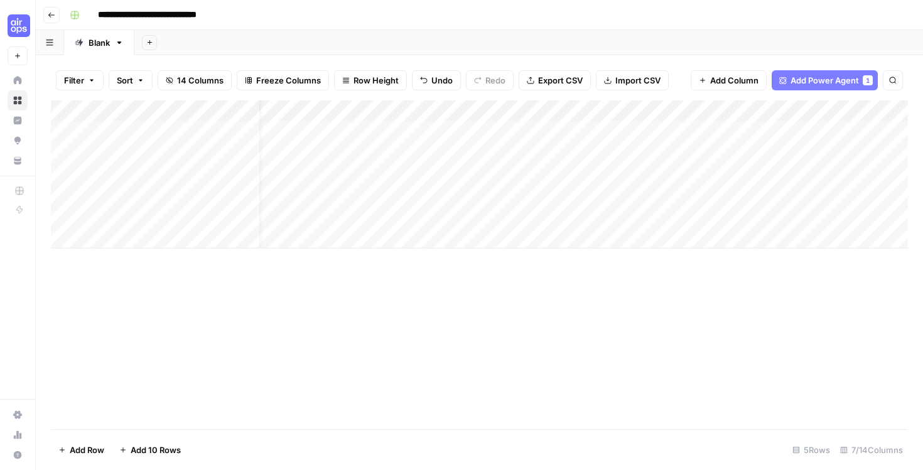
scroll to position [0, 26]
click at [469, 126] on div "Add Column" at bounding box center [479, 174] width 857 height 148
click at [469, 126] on div at bounding box center [479, 127] width 115 height 23
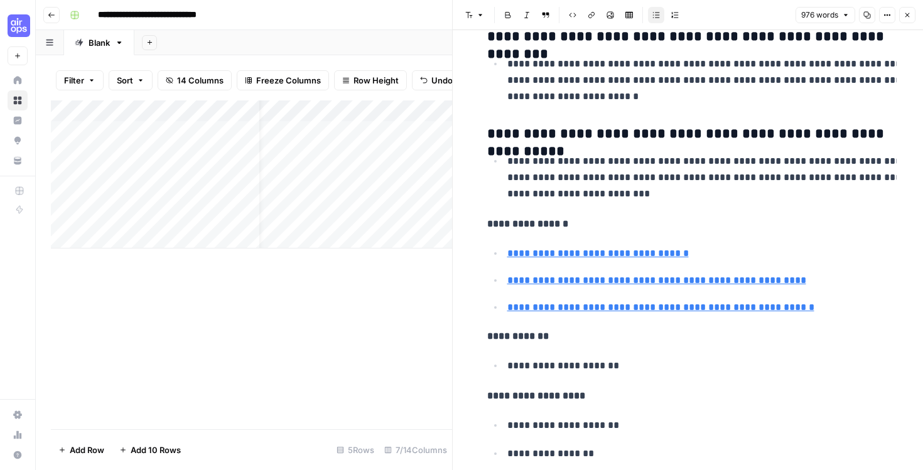
scroll to position [2920, 0]
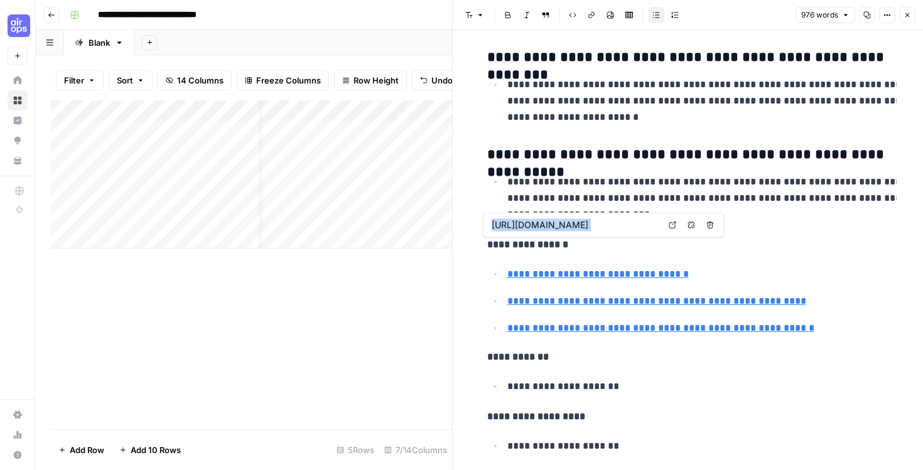
type input "https://noamkroll.com/priceless-filmmaking-advice-from-david-fincher-chris-nola…"
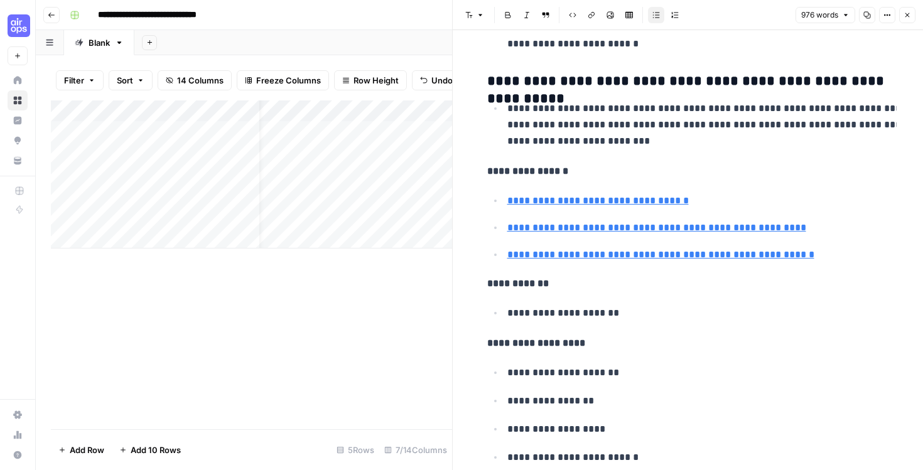
scroll to position [3005, 0]
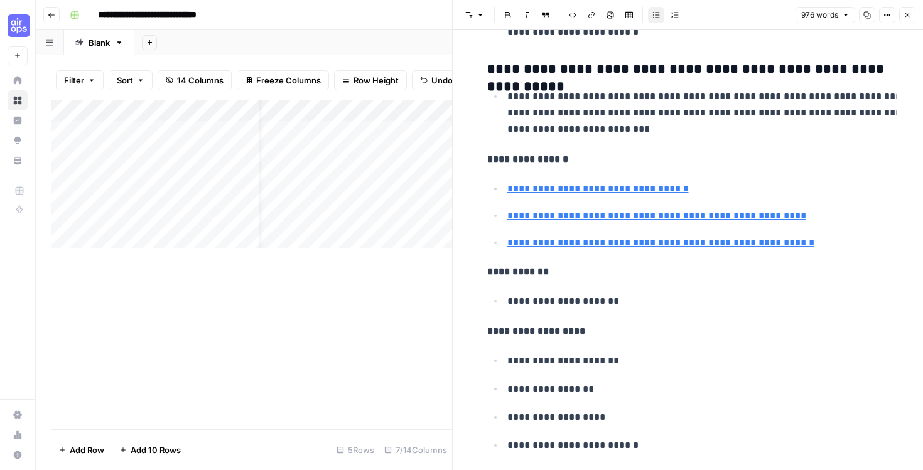
type input "https://noamkroll.com/priceless-filmmaking-advice-from-david-fincher-chris-nola…"
type input "https://voice123.com/blog/filmmaking/best-directors-of-all-time/"
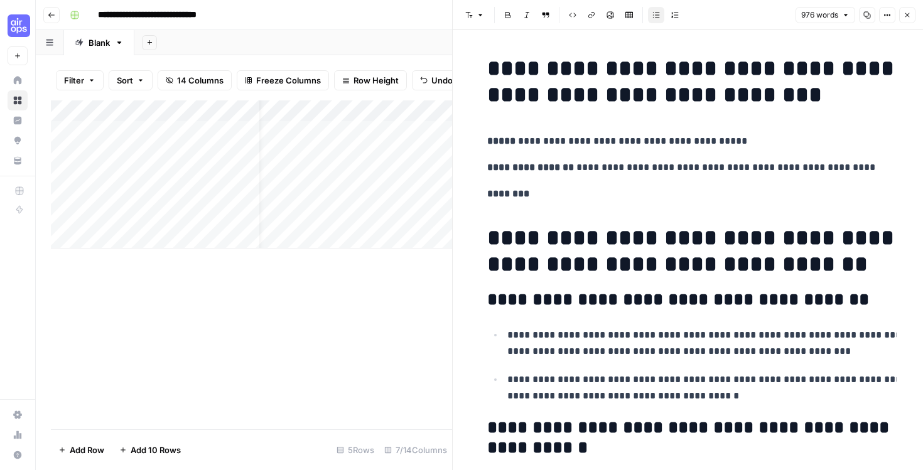
scroll to position [0, 0]
click at [382, 286] on div "Add Column" at bounding box center [251, 264] width 401 height 329
click at [907, 14] on icon "button" at bounding box center [907, 15] width 8 height 8
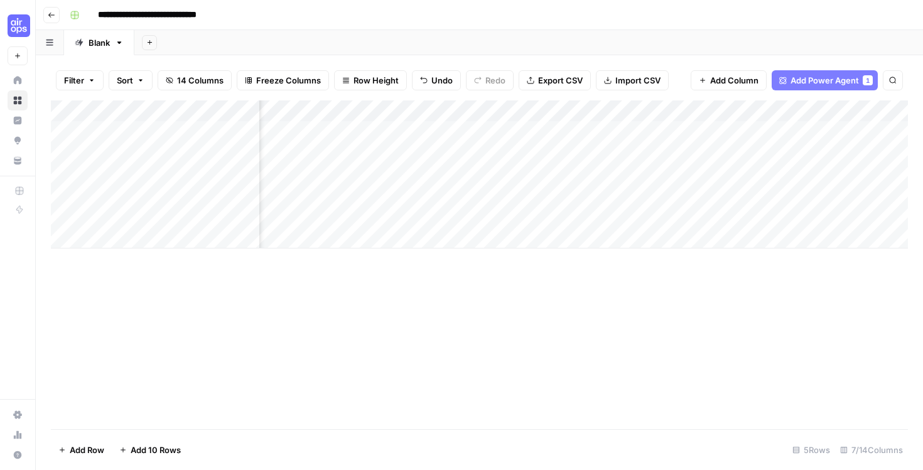
scroll to position [0, 129]
